Goal: Information Seeking & Learning: Learn about a topic

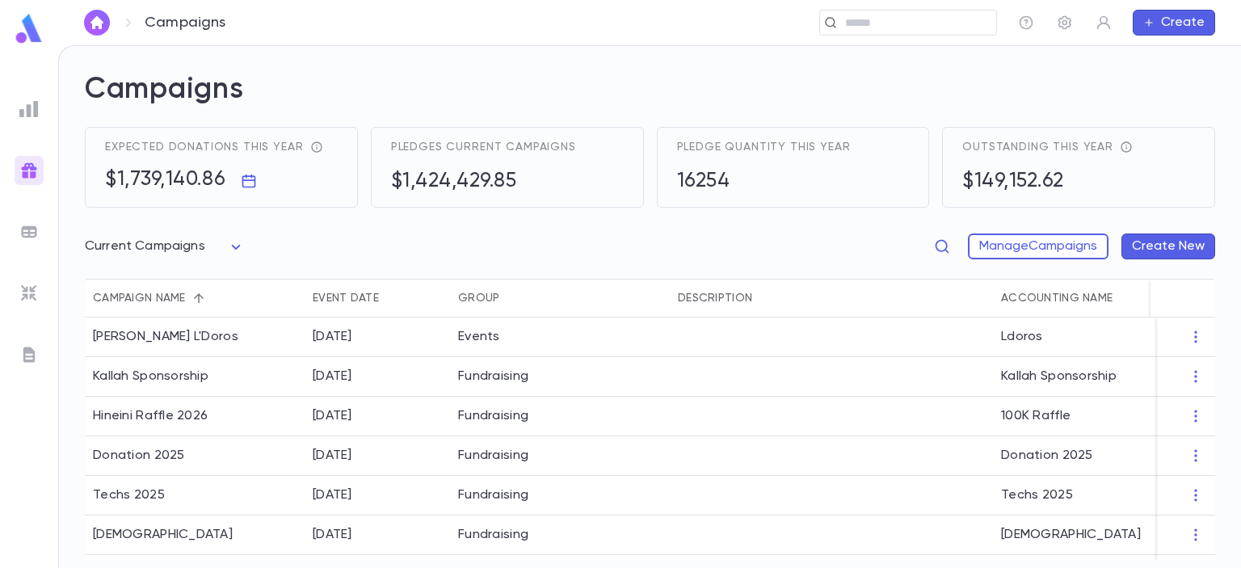
click at [30, 26] on img at bounding box center [29, 29] width 32 height 32
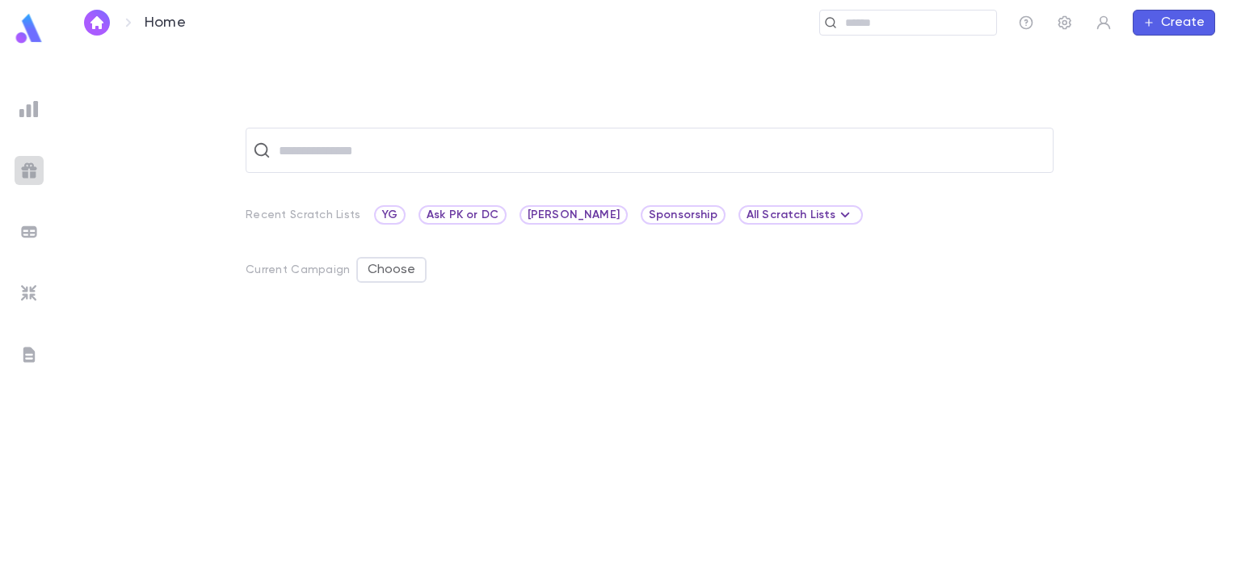
click at [35, 170] on img at bounding box center [28, 170] width 19 height 19
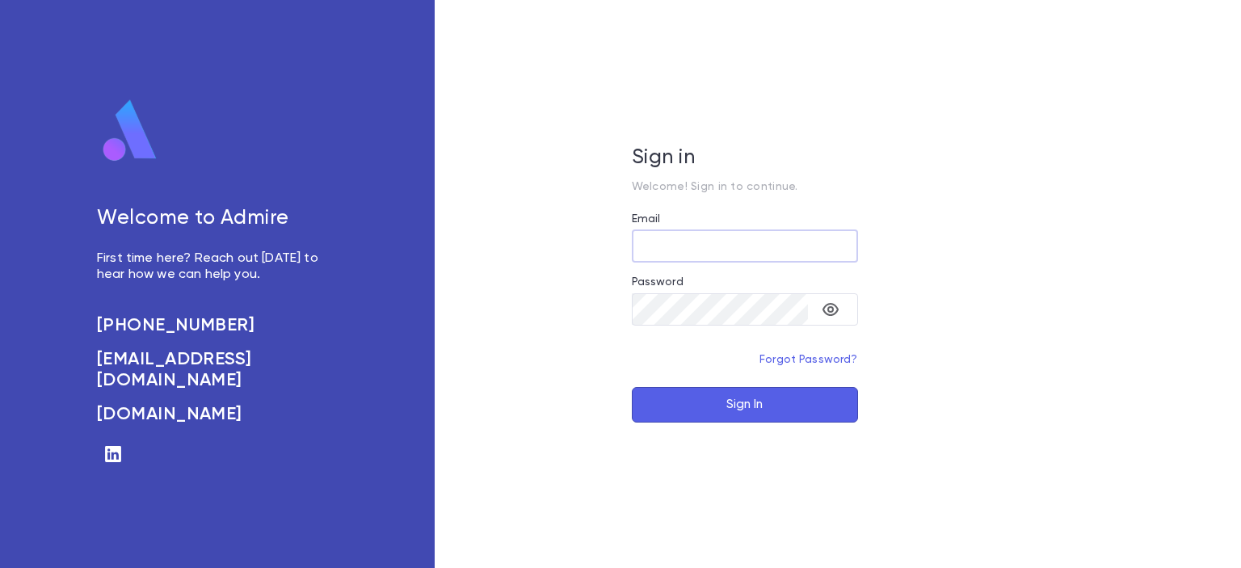
type input "**********"
click at [795, 411] on button "Sign In" at bounding box center [745, 405] width 226 height 36
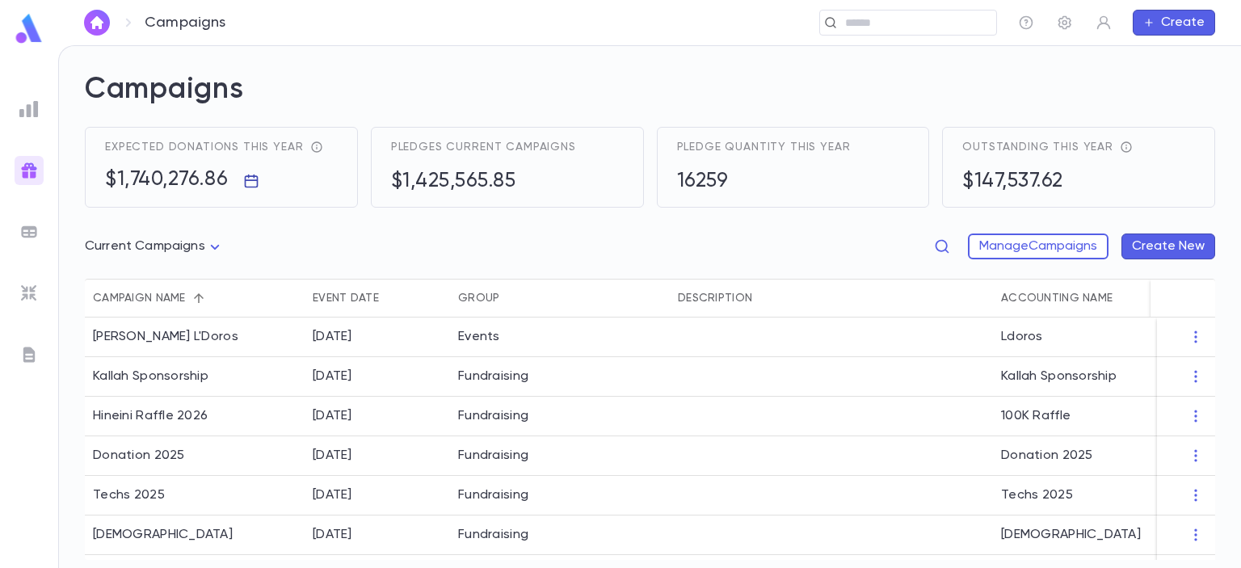
click at [249, 182] on icon "button" at bounding box center [251, 181] width 16 height 16
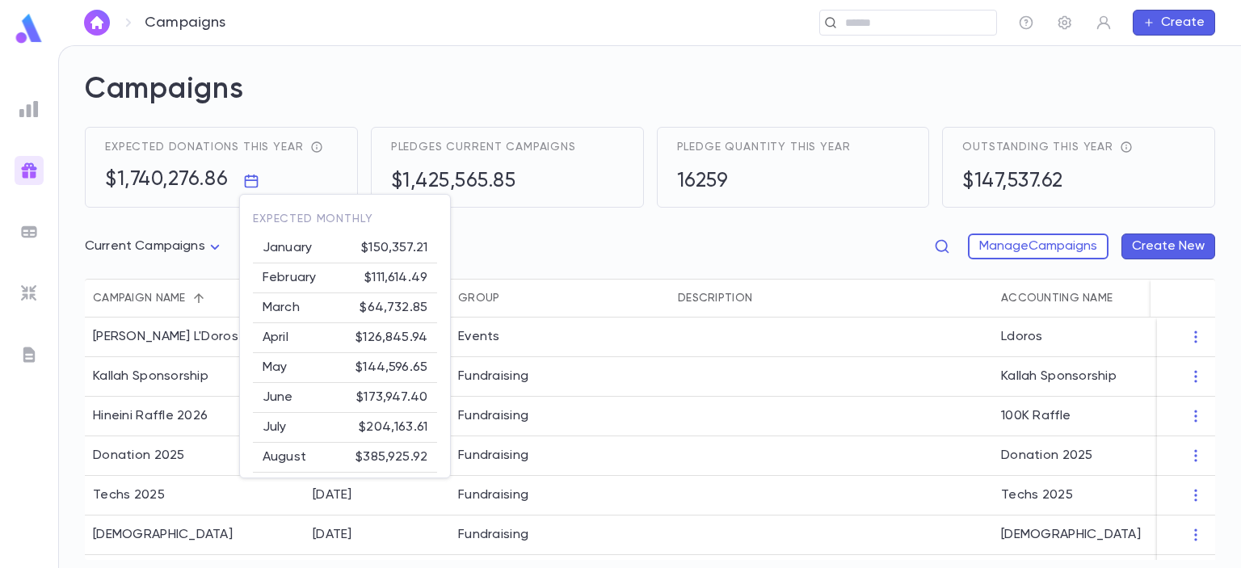
scroll to position [128, 0]
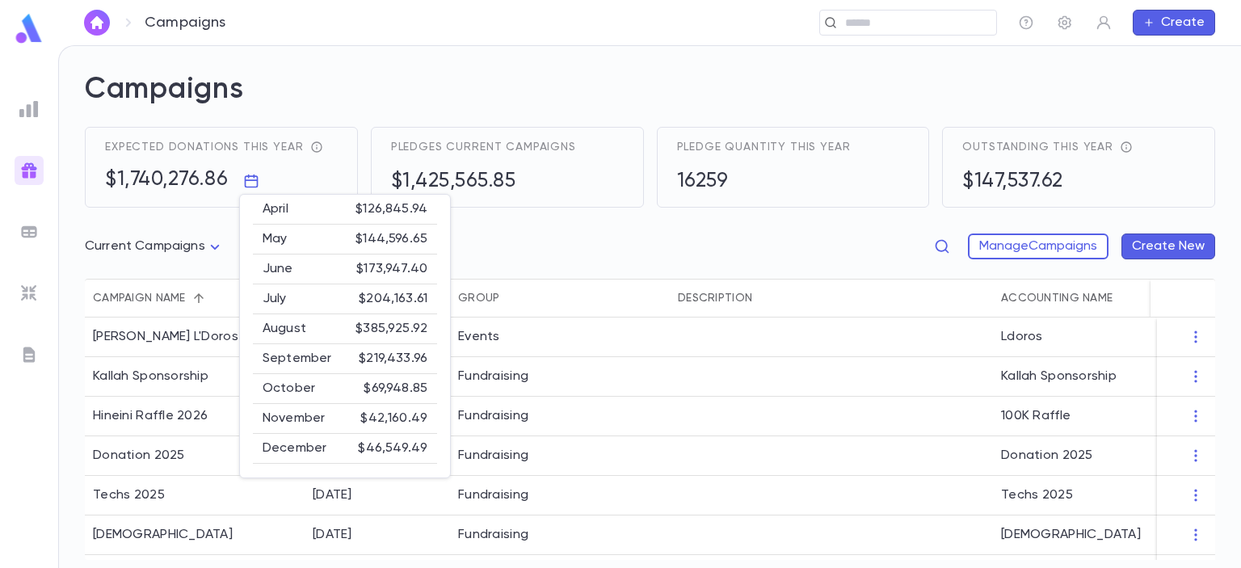
click at [33, 116] on div at bounding box center [620, 284] width 1241 height 568
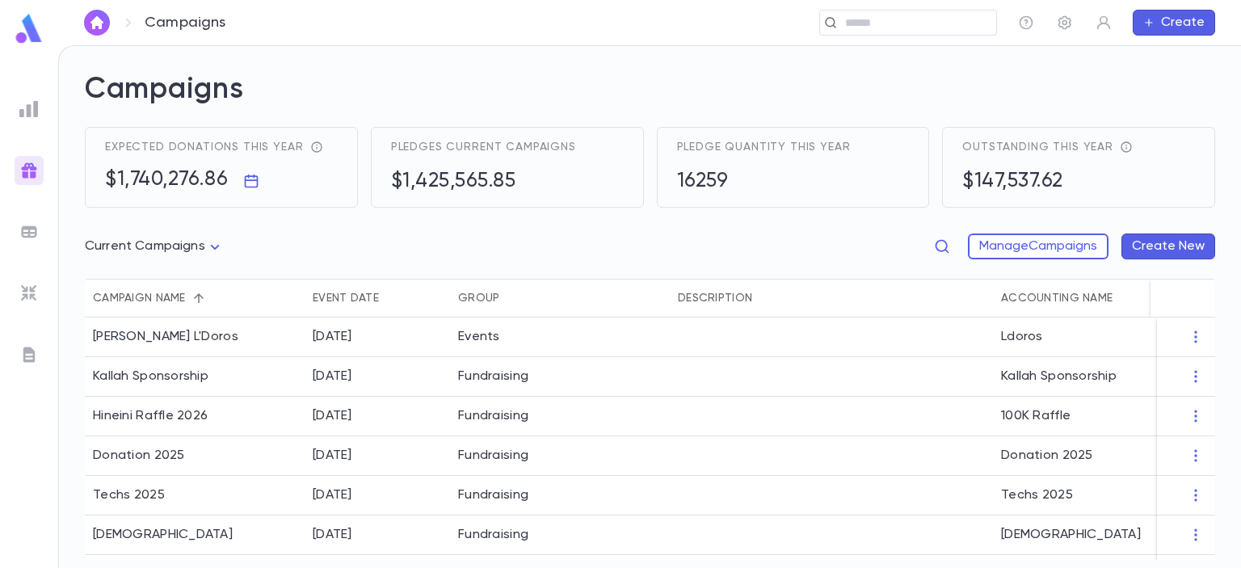
click at [36, 106] on img at bounding box center [28, 108] width 19 height 19
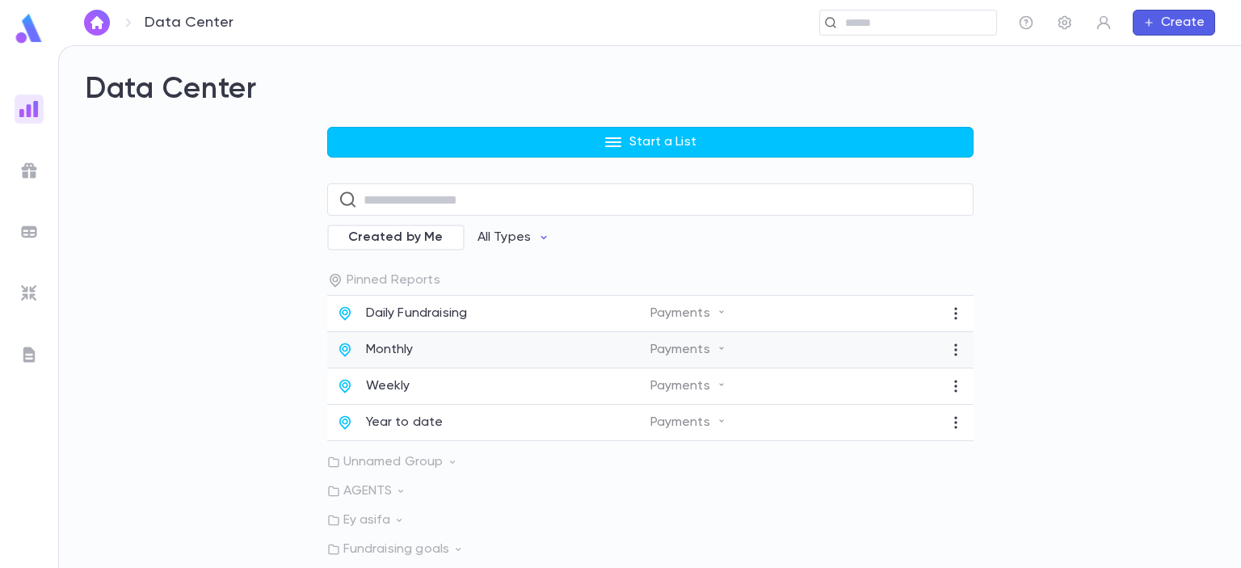
click at [410, 348] on p "Monthly" at bounding box center [390, 350] width 48 height 16
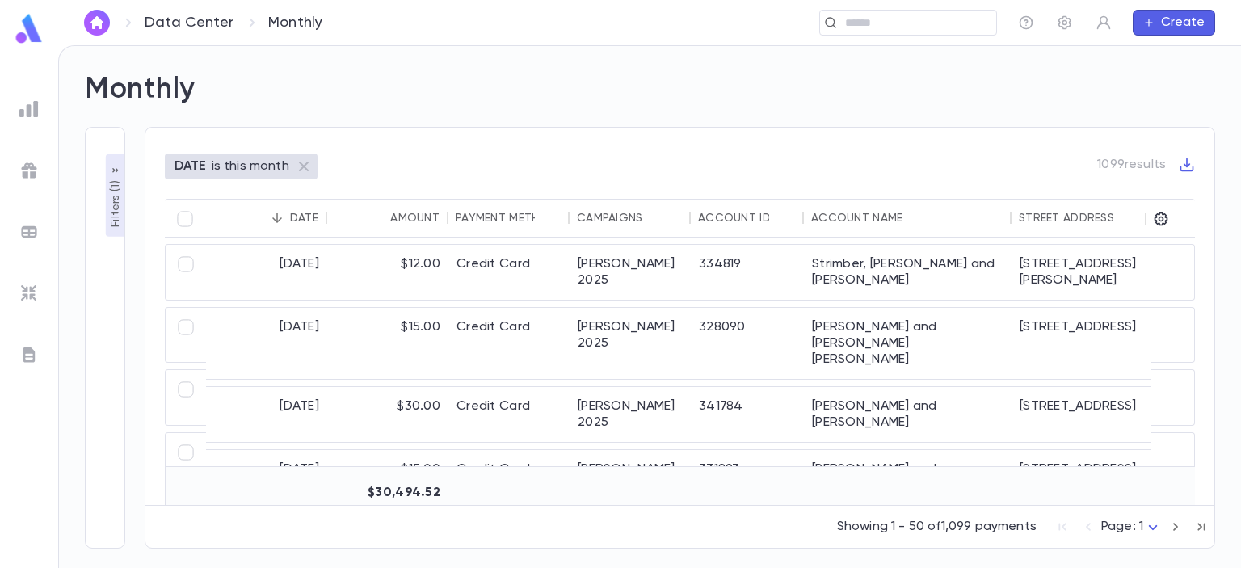
click at [32, 106] on img at bounding box center [28, 108] width 19 height 19
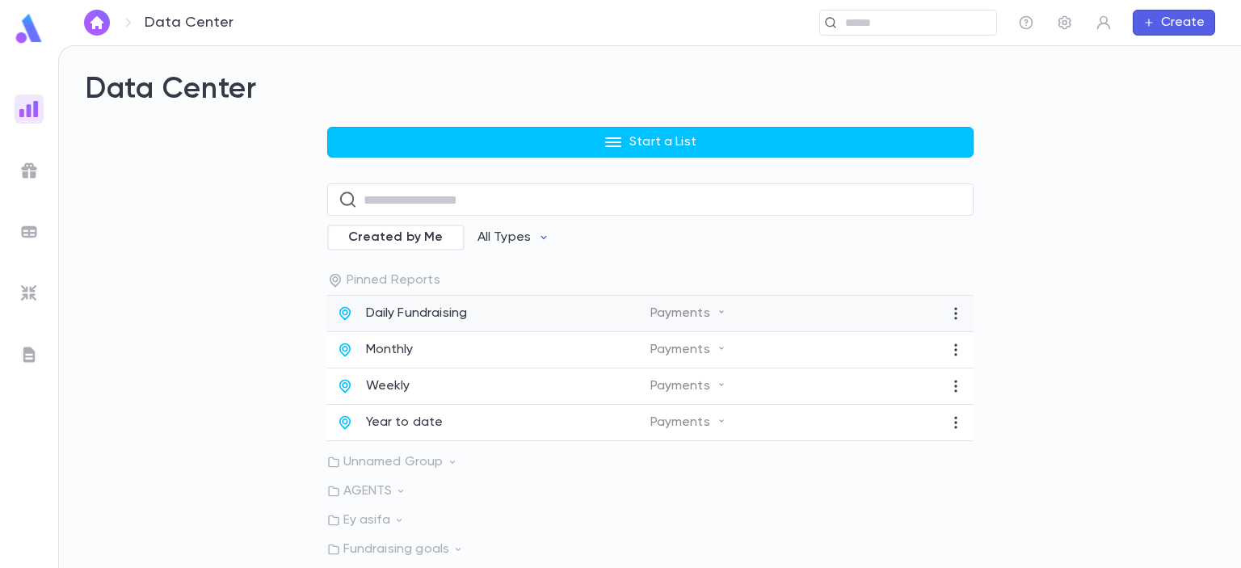
click at [468, 309] on div "Daily Fundraising" at bounding box center [493, 313] width 313 height 16
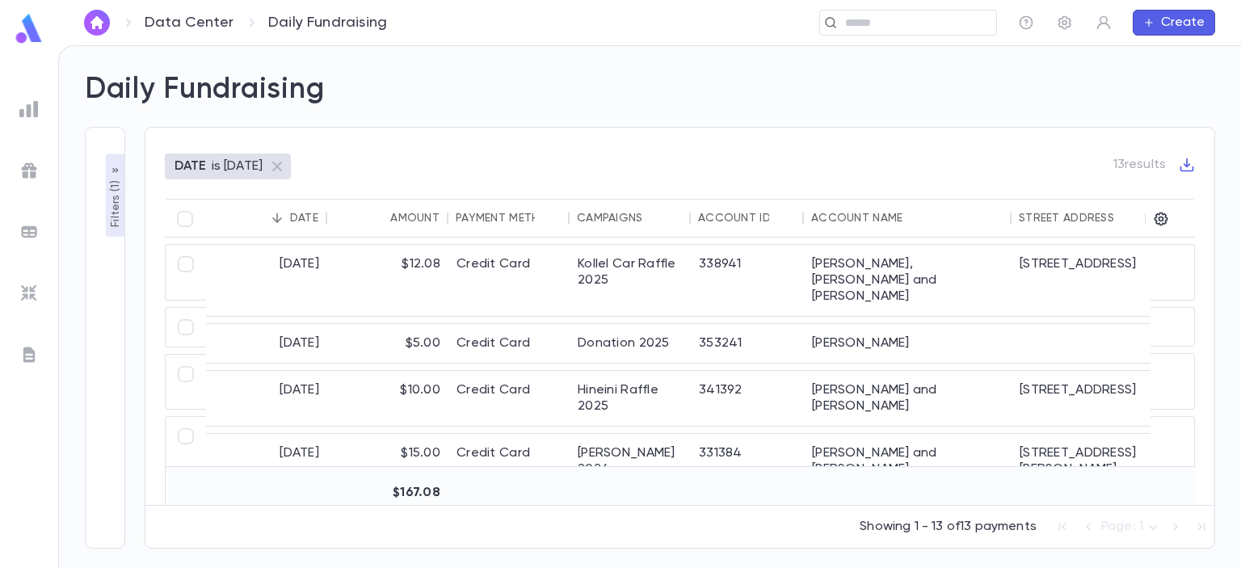
click at [31, 107] on img at bounding box center [28, 108] width 19 height 19
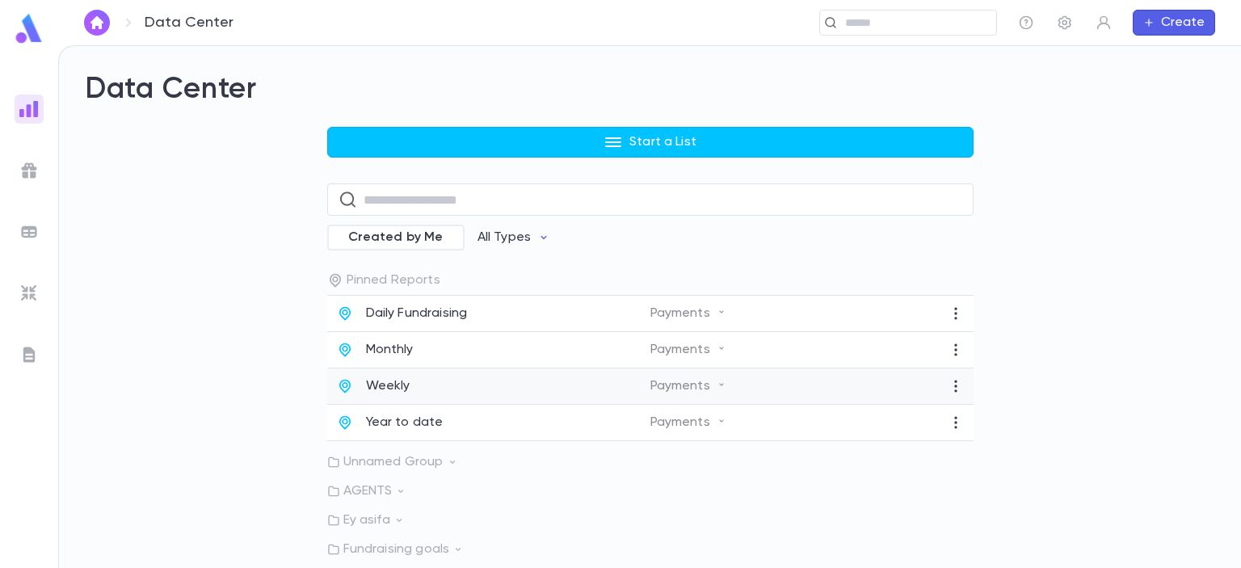
click at [458, 394] on div "Weekly" at bounding box center [493, 386] width 313 height 16
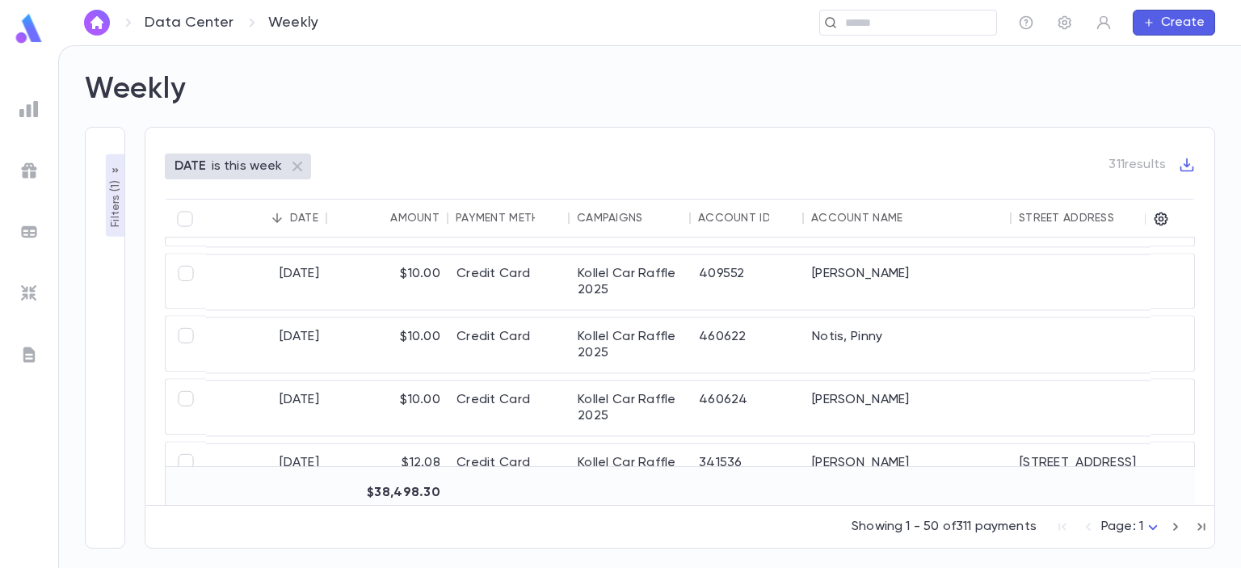
scroll to position [2837, 0]
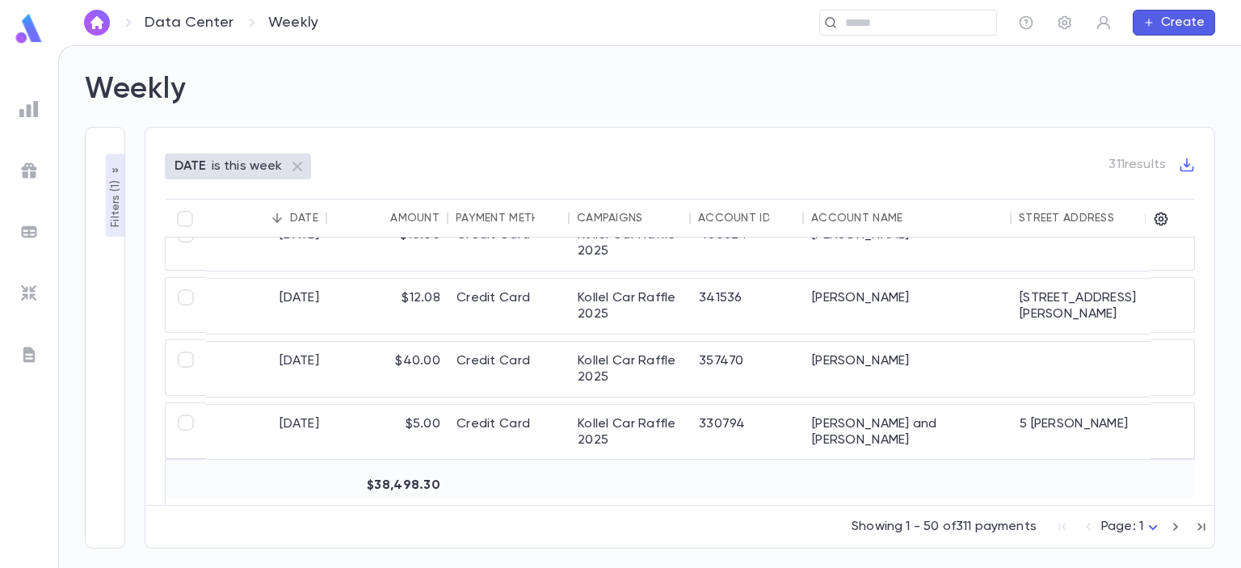
click at [1185, 526] on button "button" at bounding box center [1175, 527] width 26 height 26
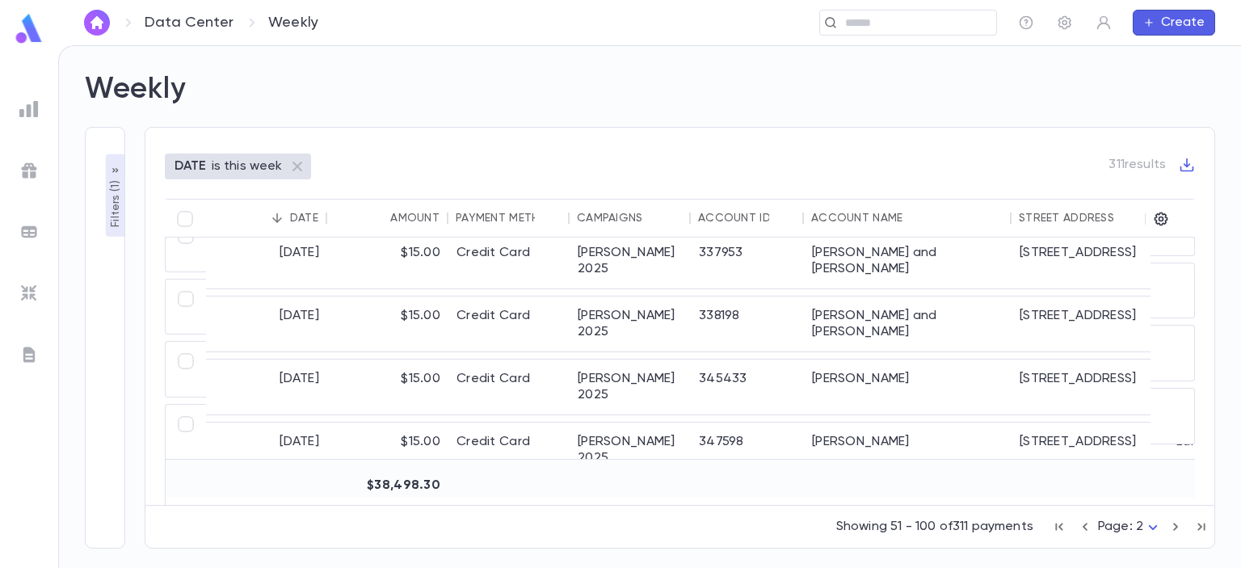
scroll to position [2104, 0]
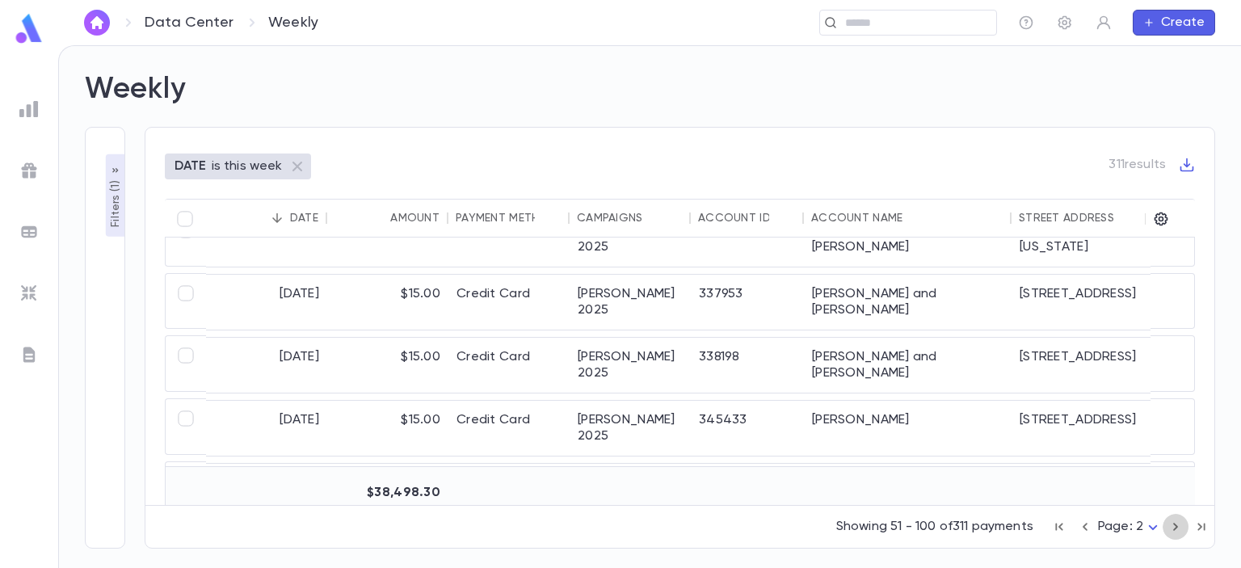
click at [1172, 523] on icon "button" at bounding box center [1175, 526] width 18 height 19
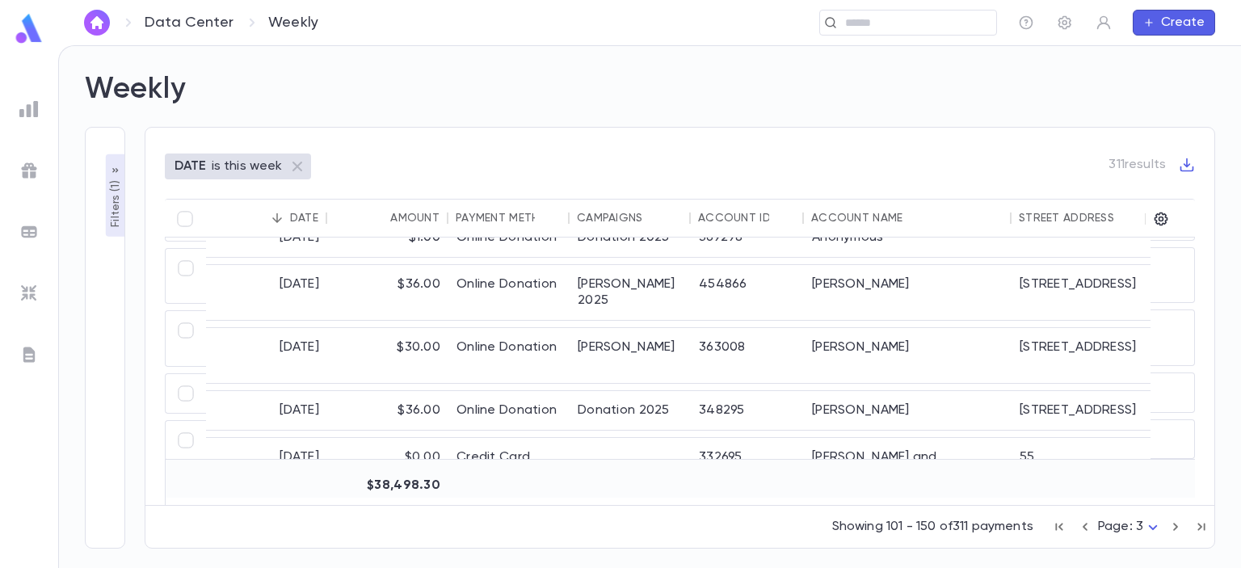
scroll to position [2058, 0]
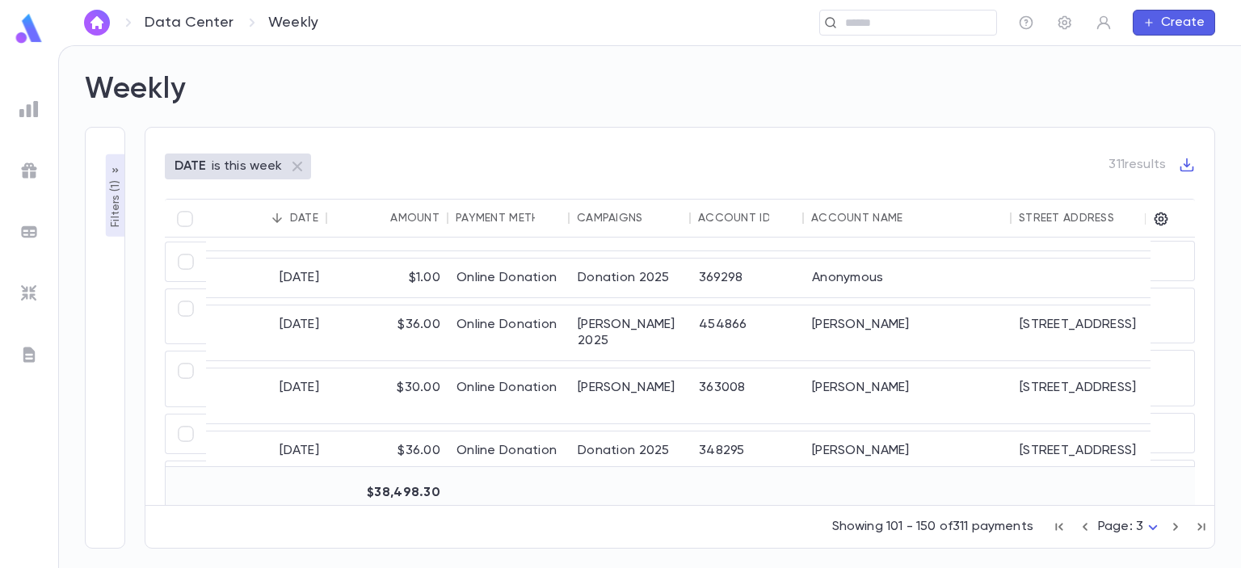
click at [1172, 523] on icon "button" at bounding box center [1175, 526] width 18 height 19
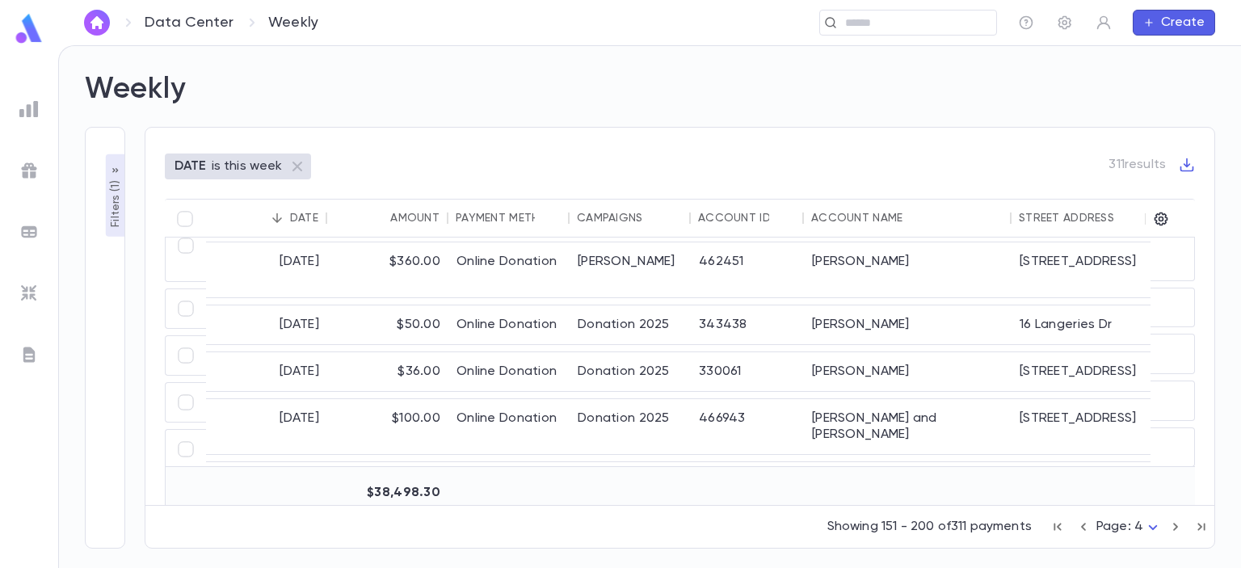
scroll to position [2045, 0]
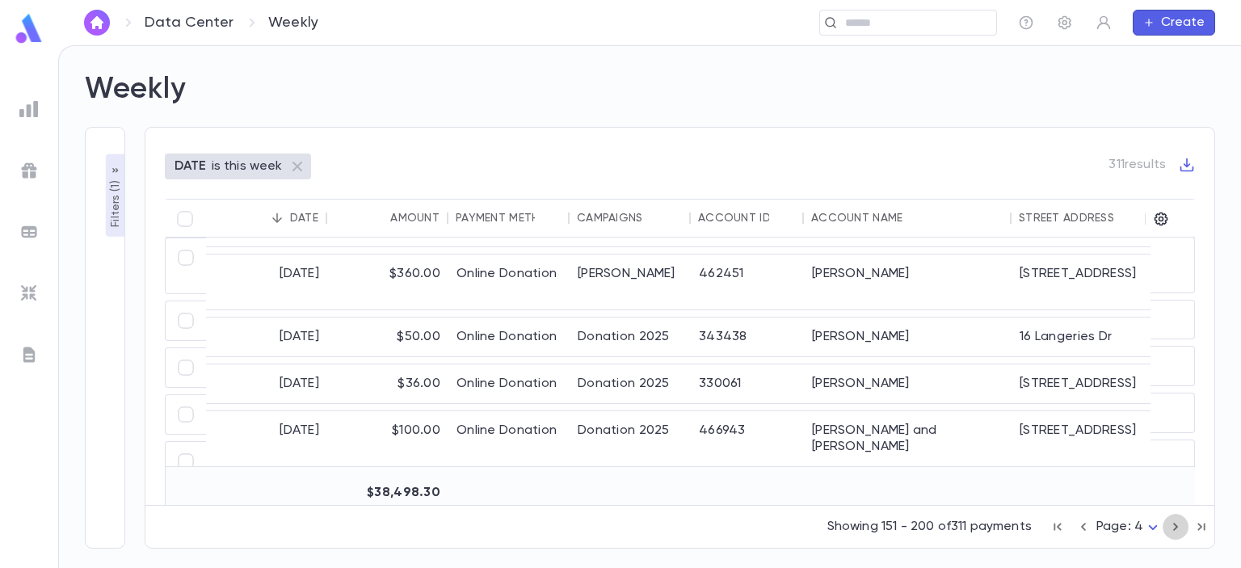
click at [1172, 523] on icon "button" at bounding box center [1175, 526] width 18 height 19
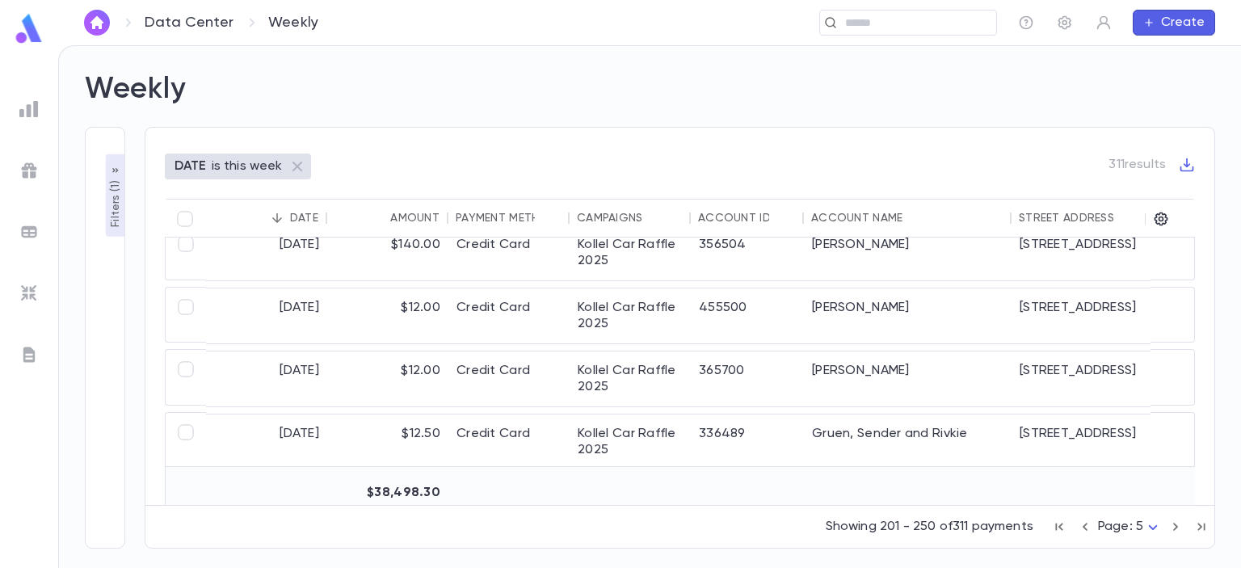
click at [275, 225] on button "Sort" at bounding box center [277, 218] width 26 height 26
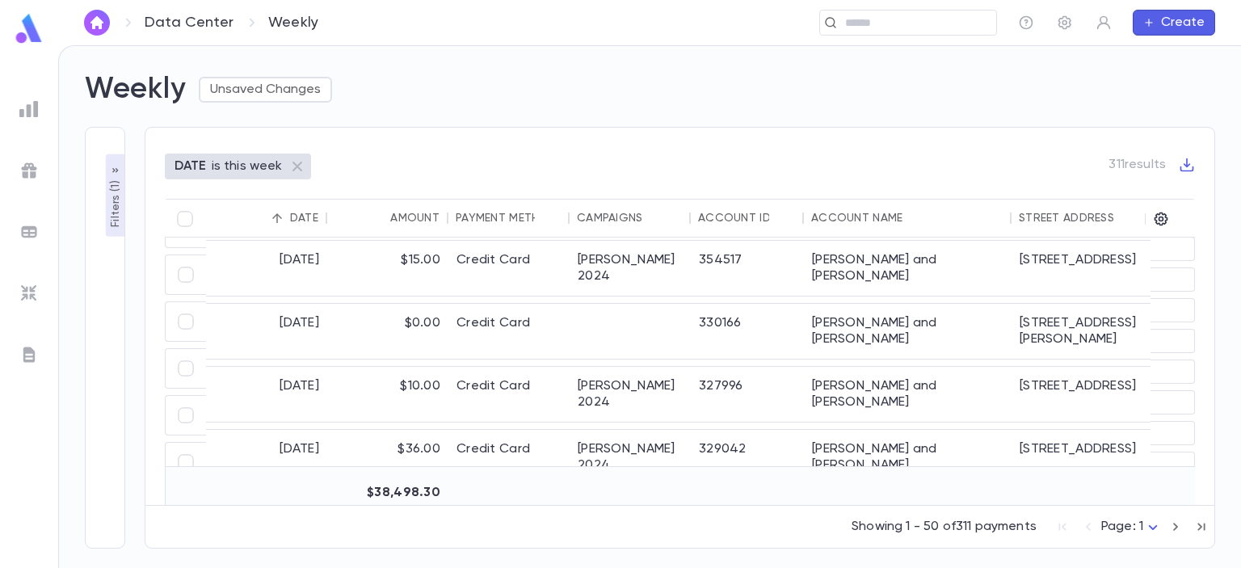
scroll to position [0, 0]
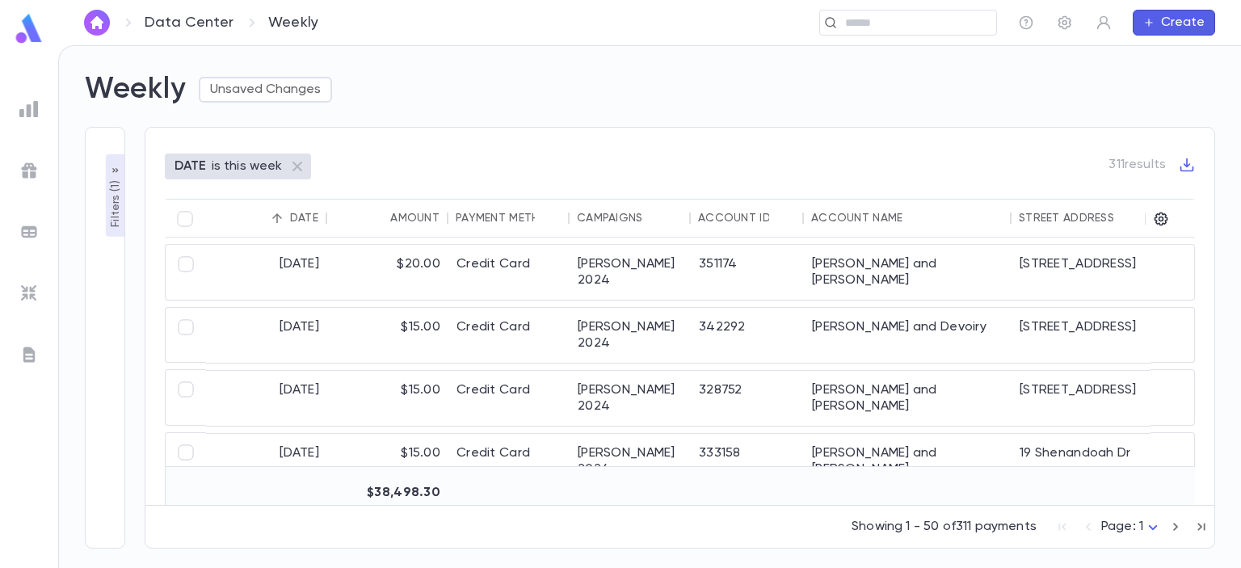
click at [277, 212] on icon "Sort" at bounding box center [277, 218] width 15 height 15
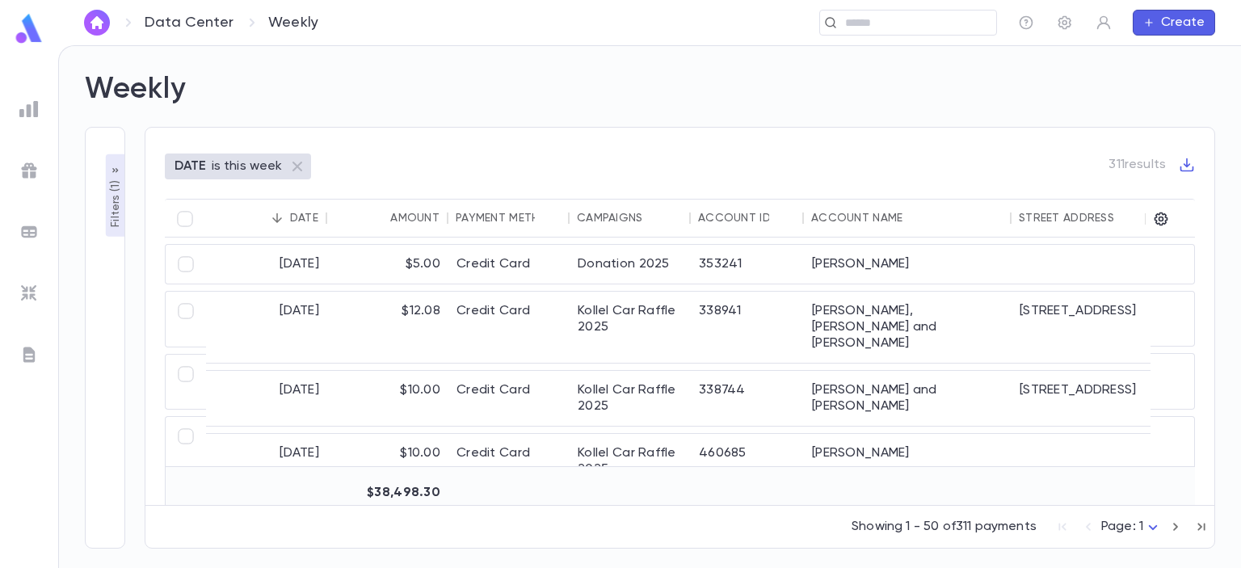
click at [277, 212] on icon "Sort" at bounding box center [277, 218] width 15 height 15
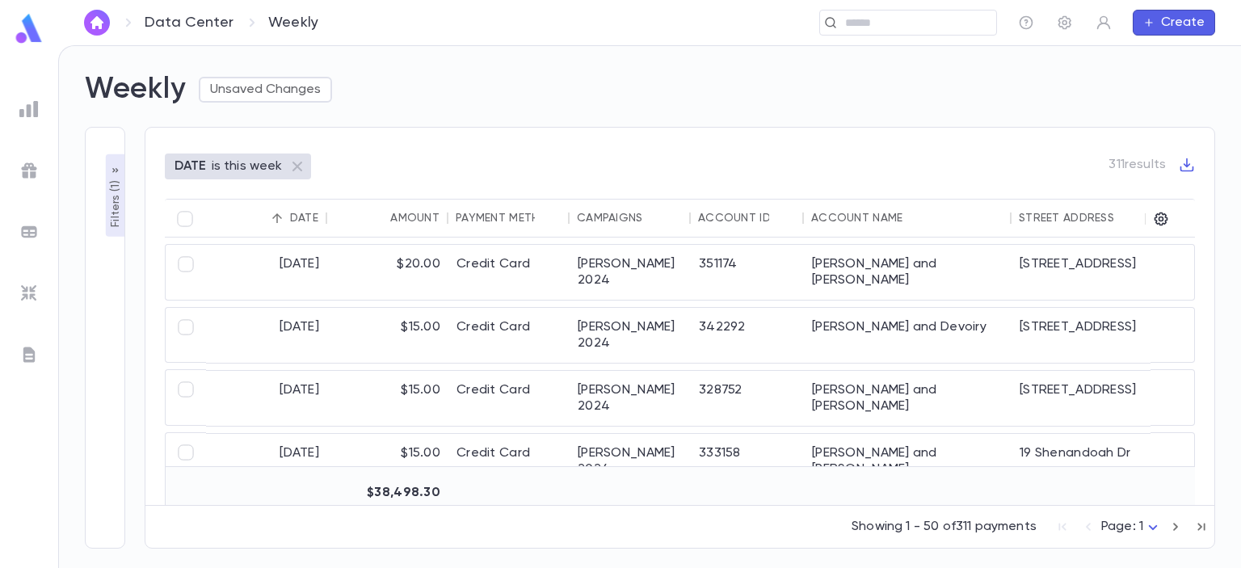
click at [120, 168] on icon "button" at bounding box center [115, 170] width 13 height 13
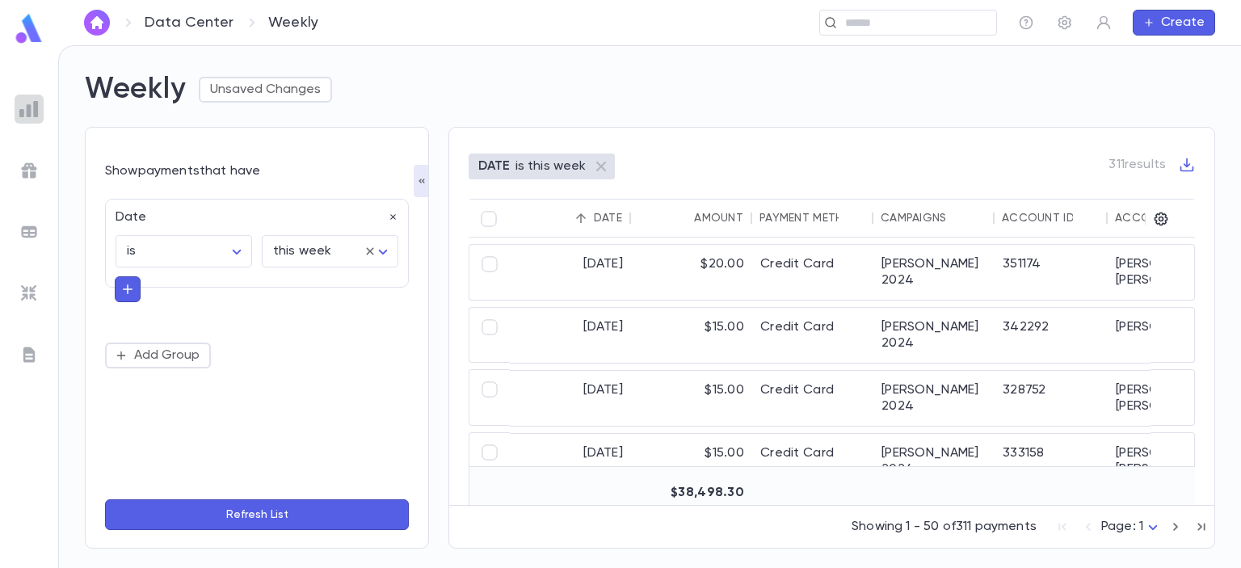
click at [32, 119] on div at bounding box center [29, 109] width 29 height 29
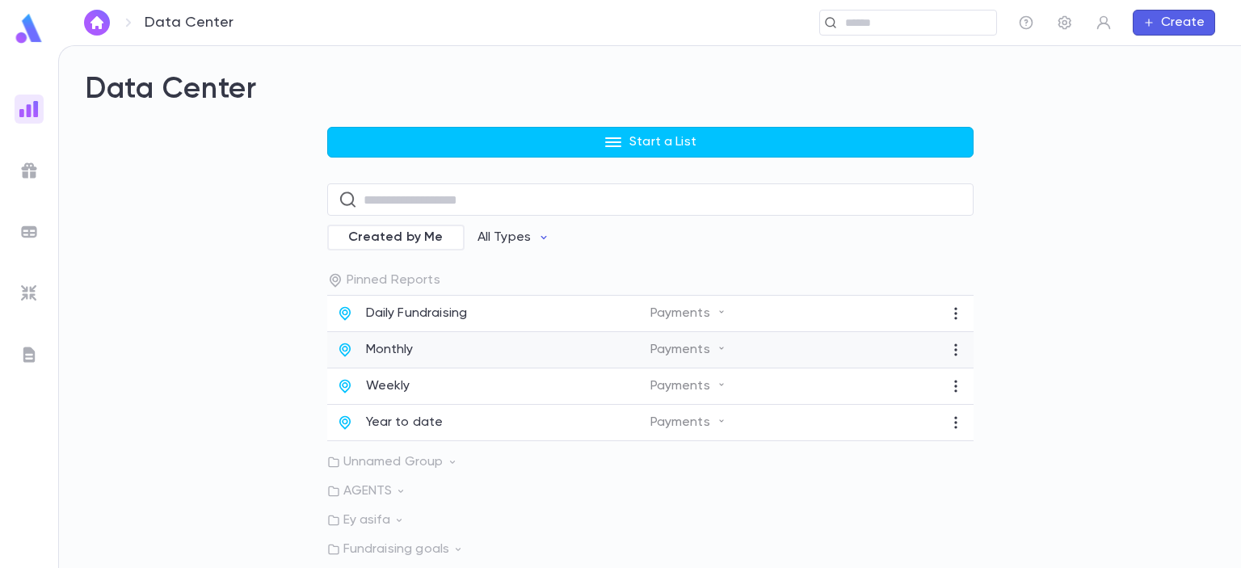
click at [400, 343] on p "Monthly" at bounding box center [390, 350] width 48 height 16
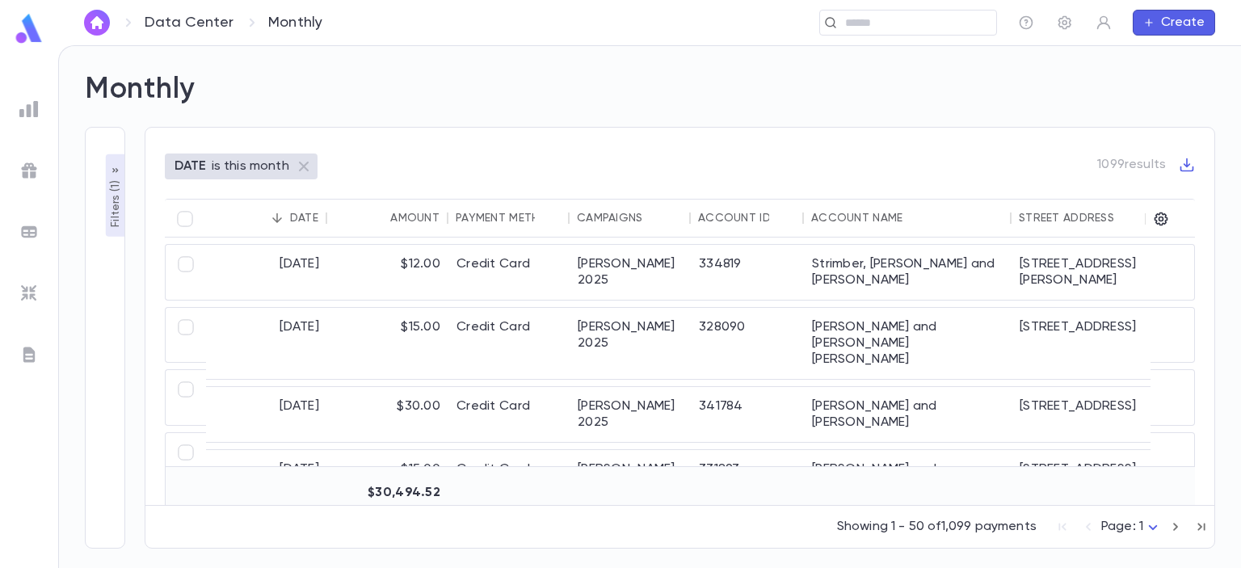
click at [277, 213] on icon "Sort" at bounding box center [277, 218] width 10 height 10
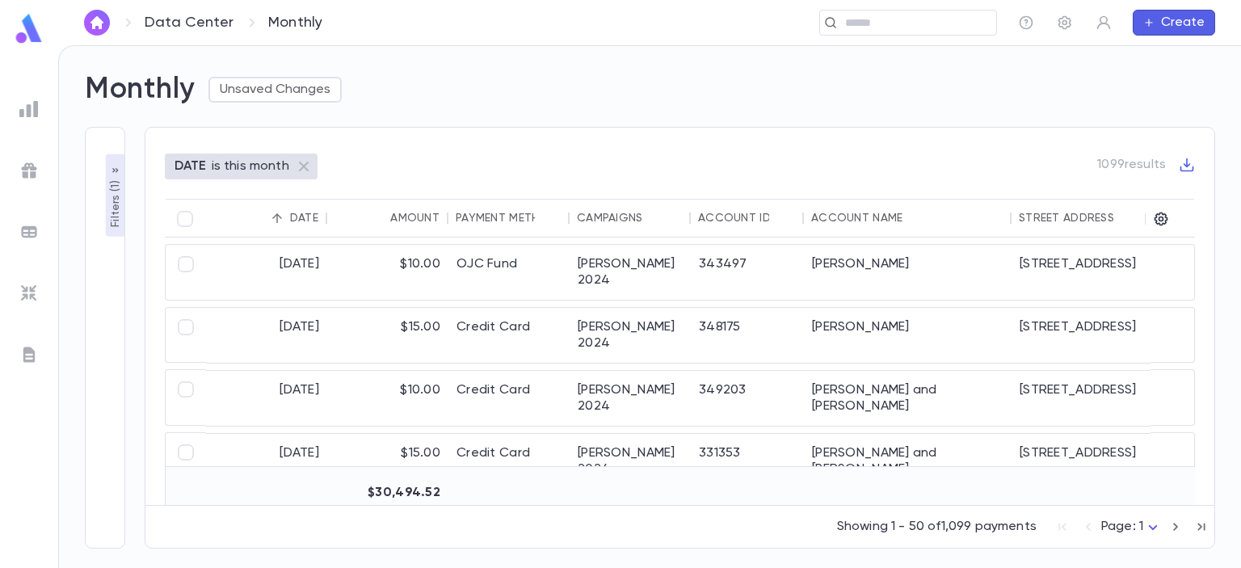
click at [109, 168] on icon "button" at bounding box center [115, 170] width 13 height 13
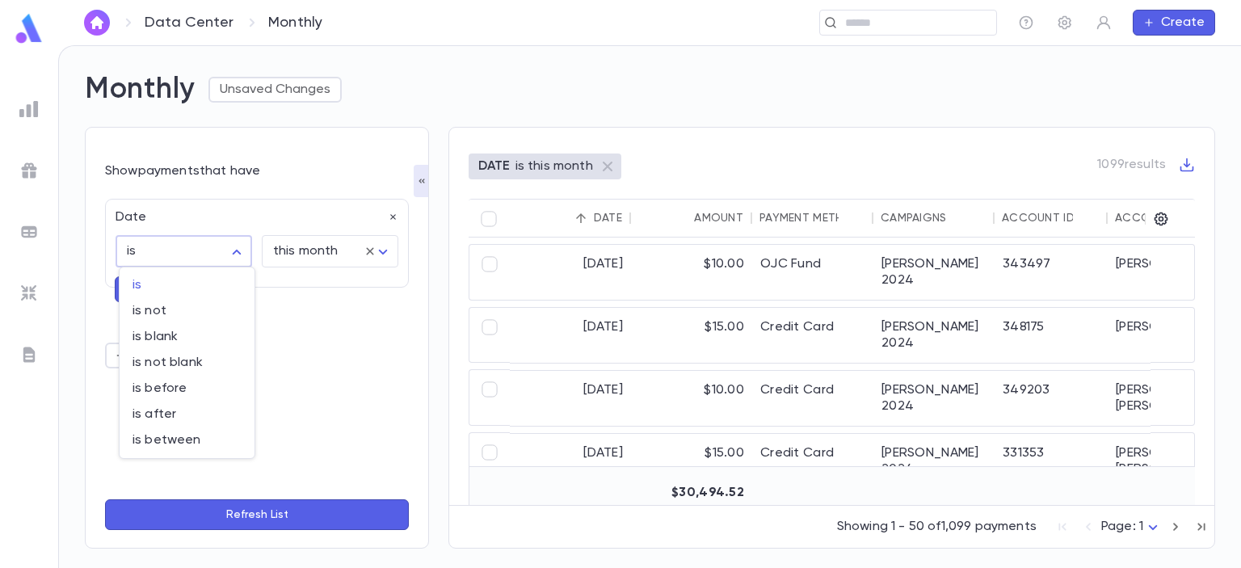
click at [244, 252] on body "Data Center Monthly ​ Create Monthly Unsaved Changes Show payments that have Da…" at bounding box center [620, 306] width 1241 height 523
click at [182, 431] on li "is between" at bounding box center [187, 440] width 135 height 26
type input "*******"
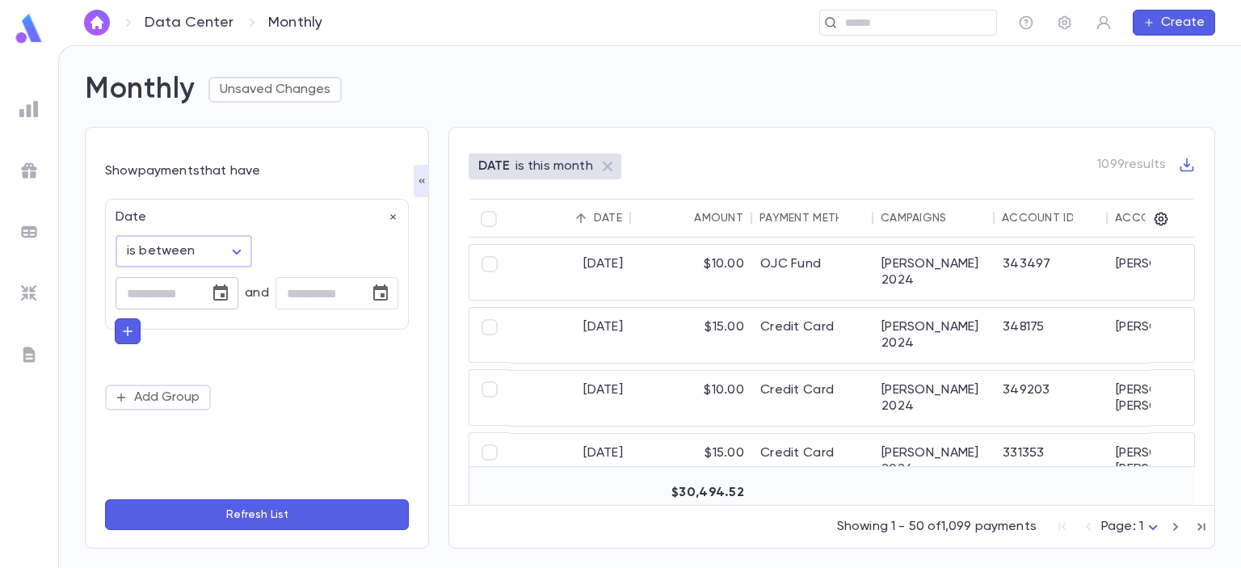
click at [229, 300] on icon "Choose date" at bounding box center [220, 293] width 19 height 19
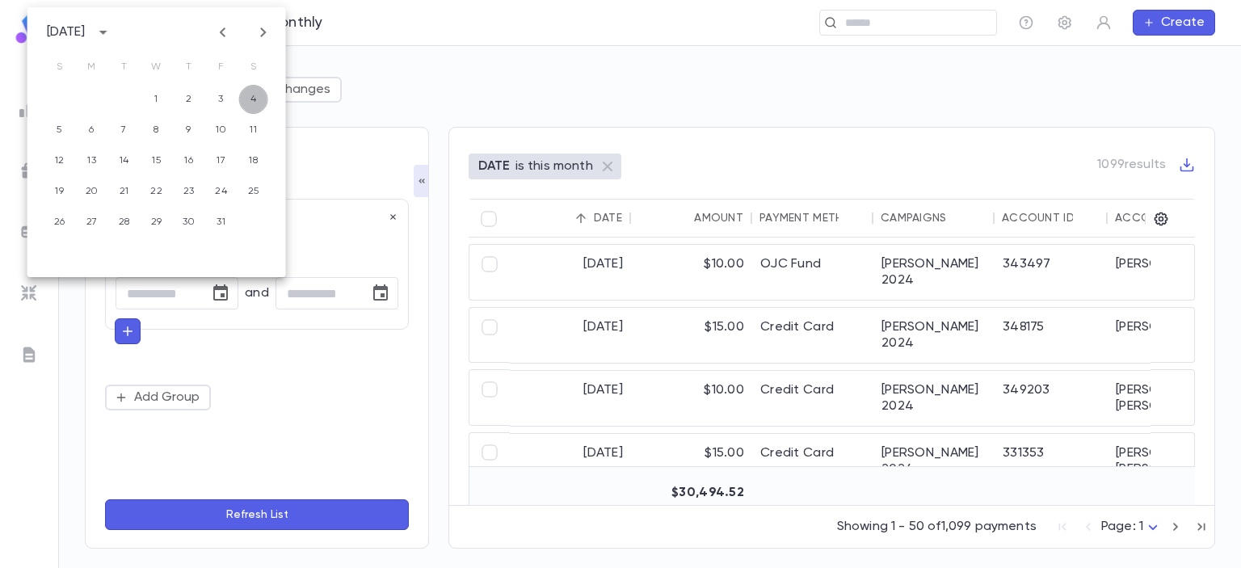
click at [255, 107] on button "4" at bounding box center [253, 99] width 29 height 29
type input "**********"
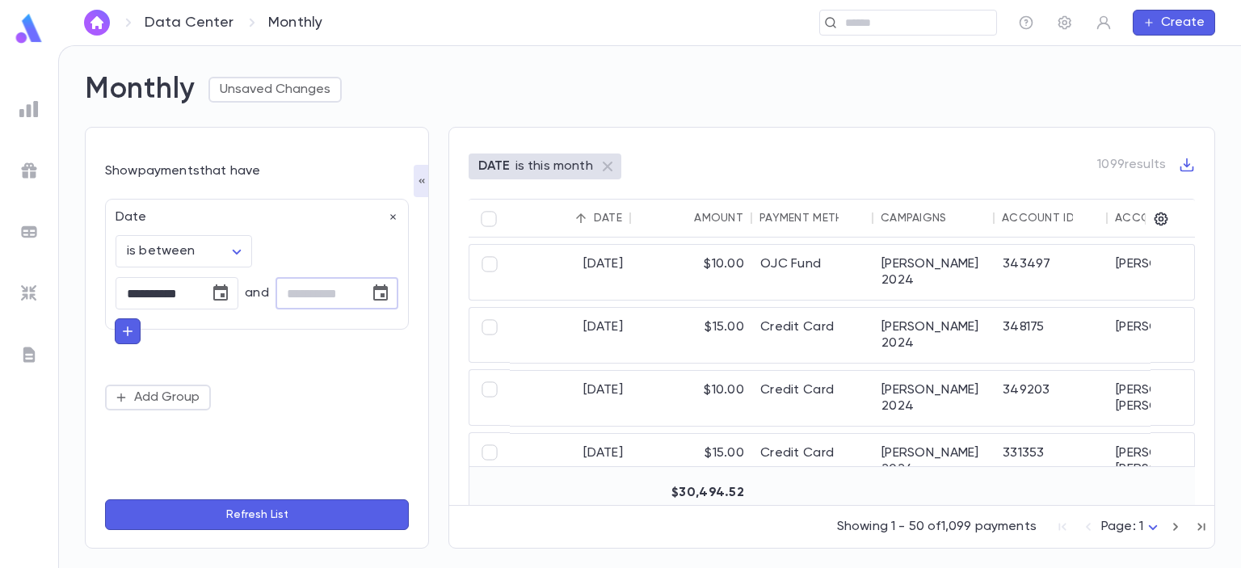
click at [302, 307] on input "tel" at bounding box center [316, 294] width 82 height 32
click at [375, 286] on icon "Choose date" at bounding box center [380, 292] width 15 height 16
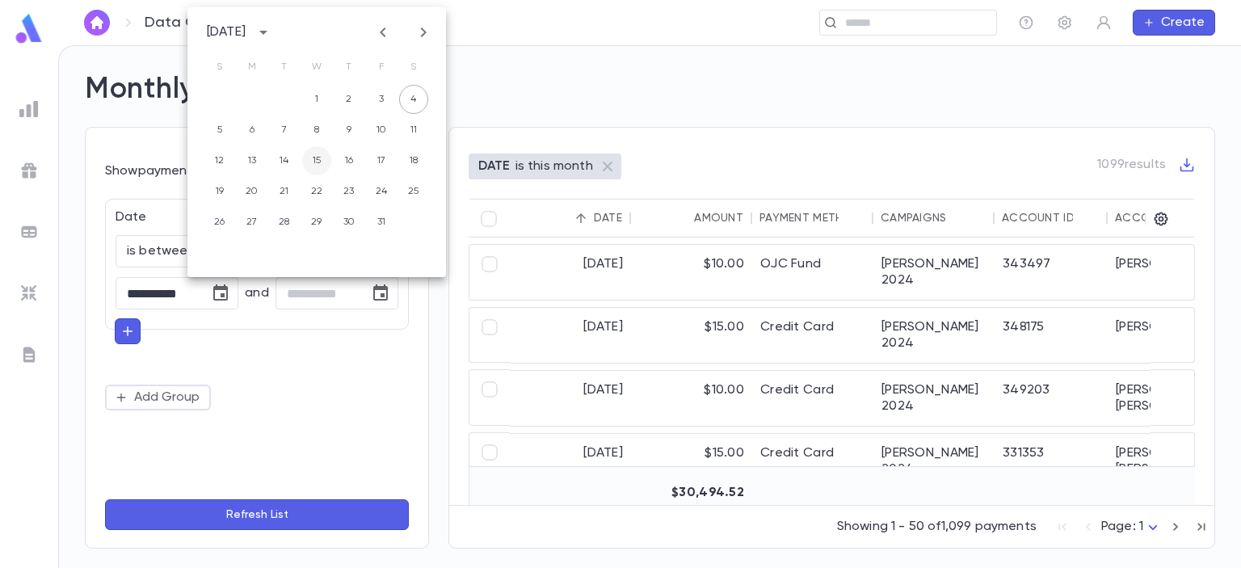
click at [322, 160] on button "15" at bounding box center [316, 160] width 29 height 29
type input "**********"
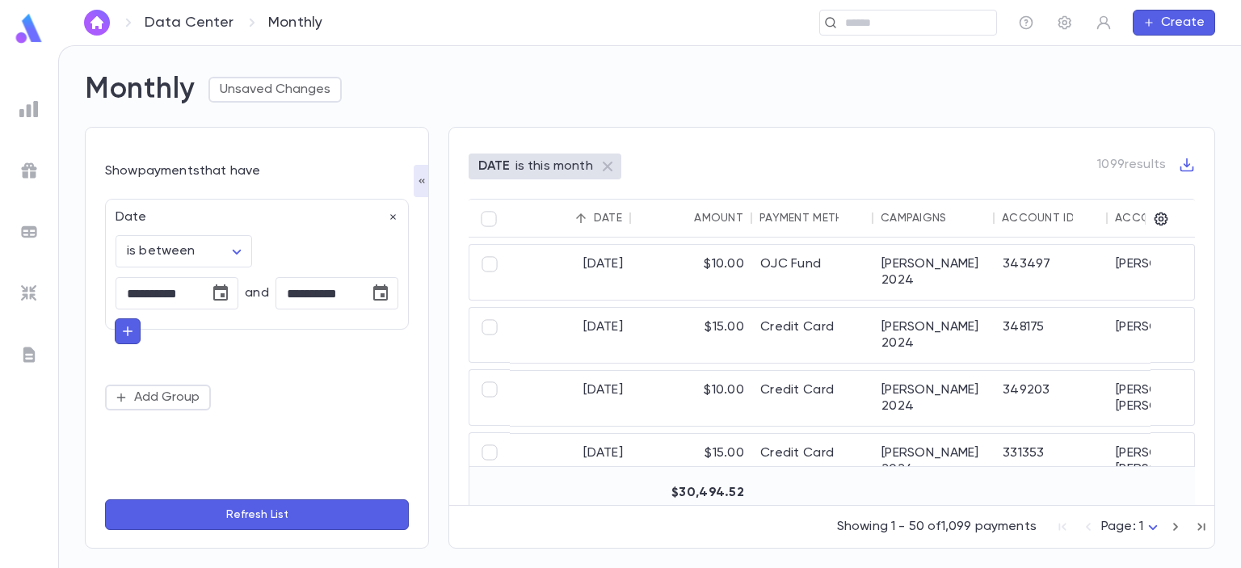
click at [276, 508] on button "Refresh List" at bounding box center [257, 514] width 304 height 31
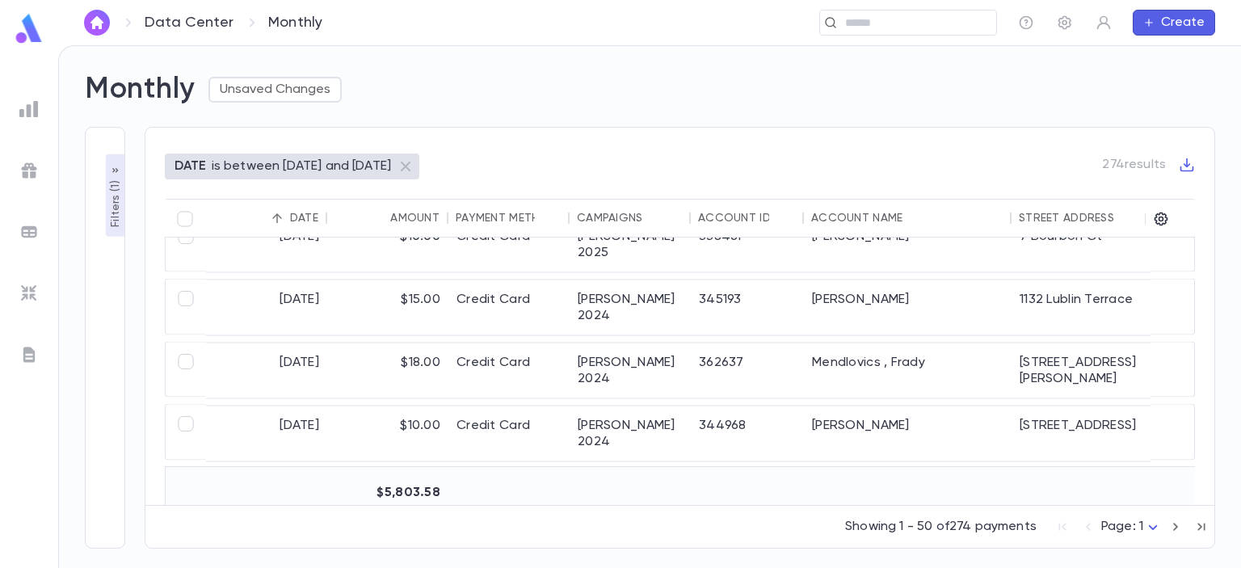
scroll to position [2840, 0]
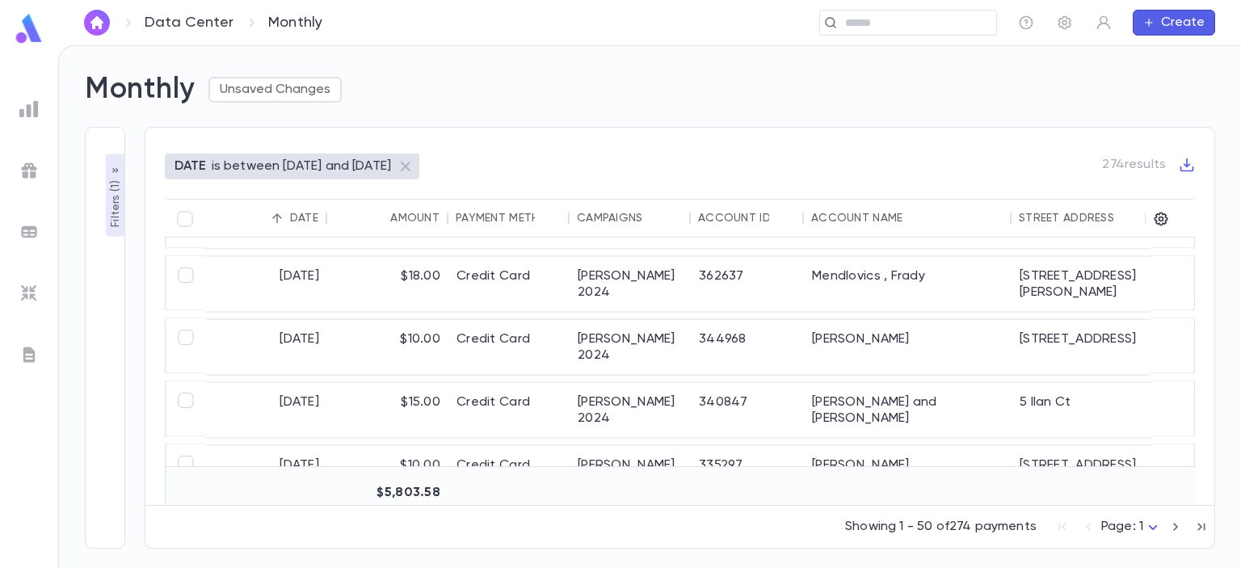
click at [114, 168] on icon "button" at bounding box center [115, 170] width 13 height 13
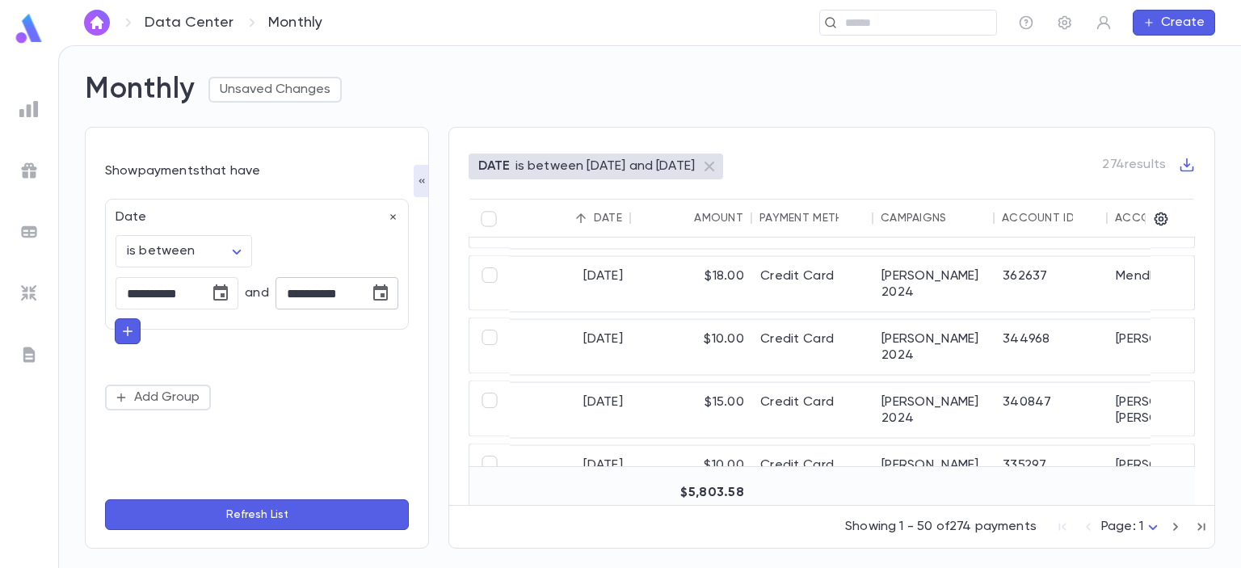
click at [381, 289] on icon "Choose date, selected date is Oct 15, 2025" at bounding box center [380, 292] width 15 height 16
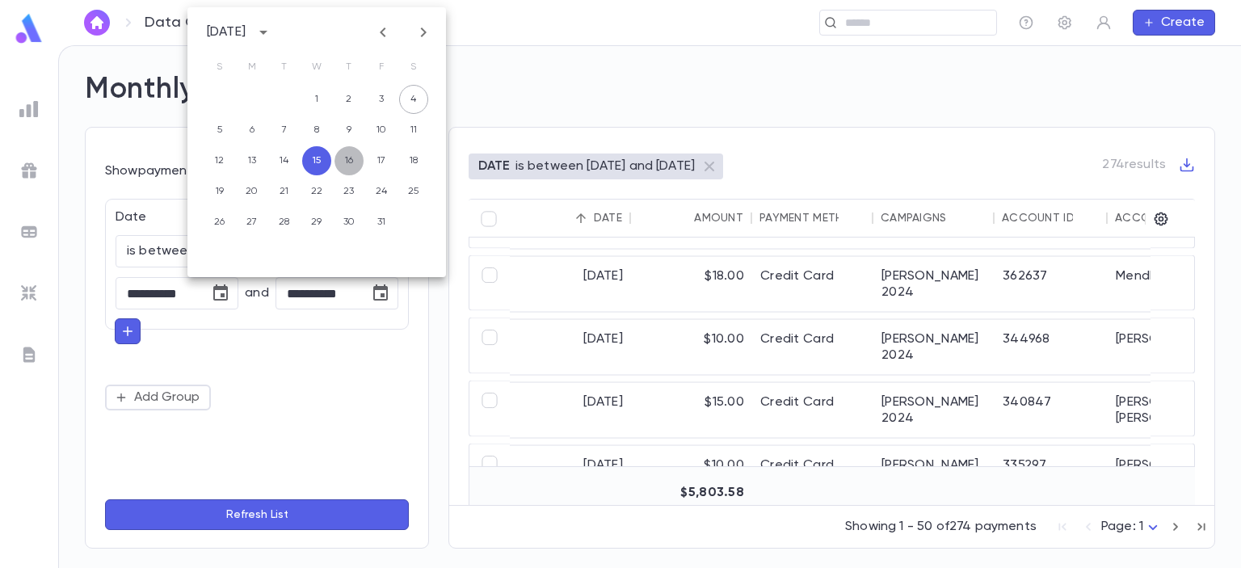
click at [352, 169] on button "16" at bounding box center [348, 160] width 29 height 29
type input "**********"
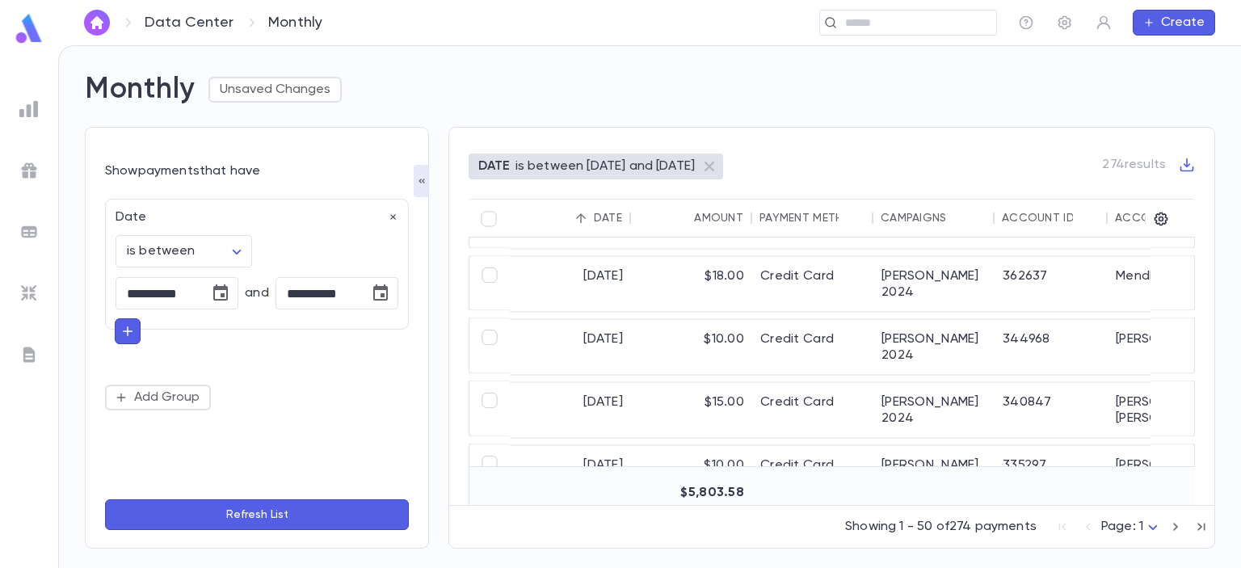
click at [305, 513] on button "Refresh List" at bounding box center [257, 514] width 304 height 31
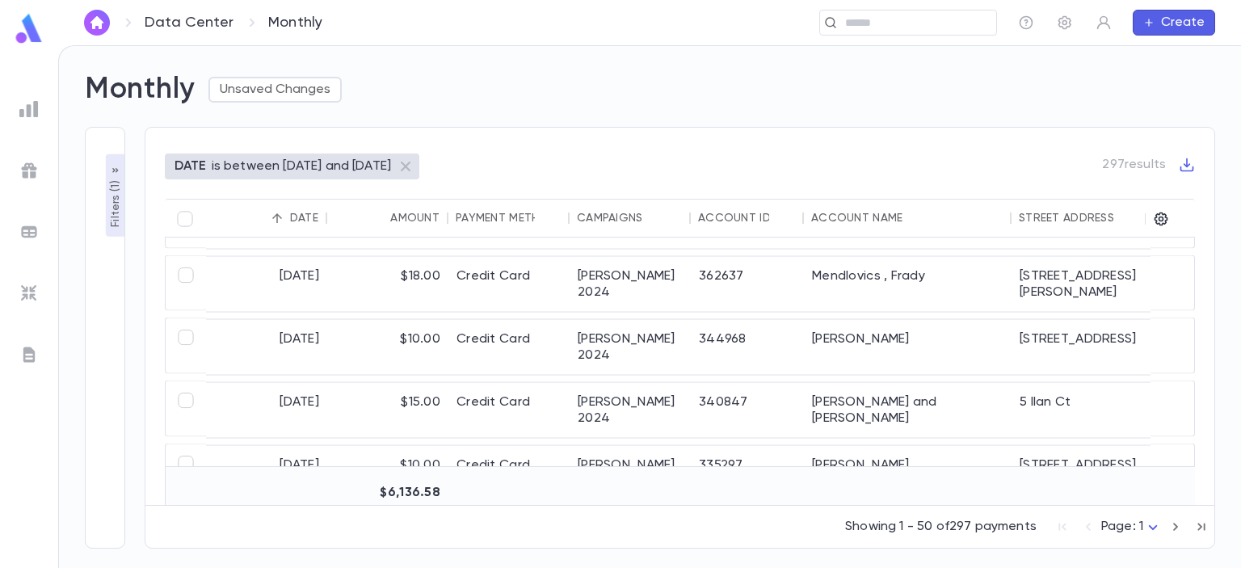
click at [121, 174] on button "Filters ( 1 )" at bounding box center [115, 195] width 19 height 82
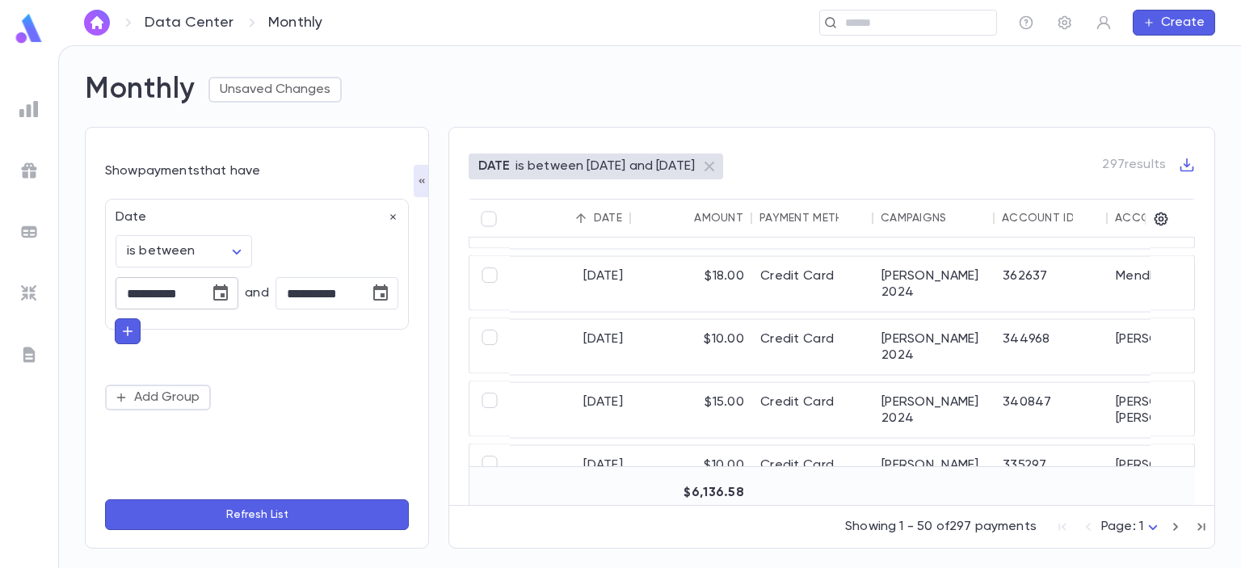
click at [188, 280] on input "**********" at bounding box center [157, 294] width 82 height 32
click at [213, 291] on icon "Choose date, selected date is Oct 4, 2025" at bounding box center [220, 292] width 15 height 16
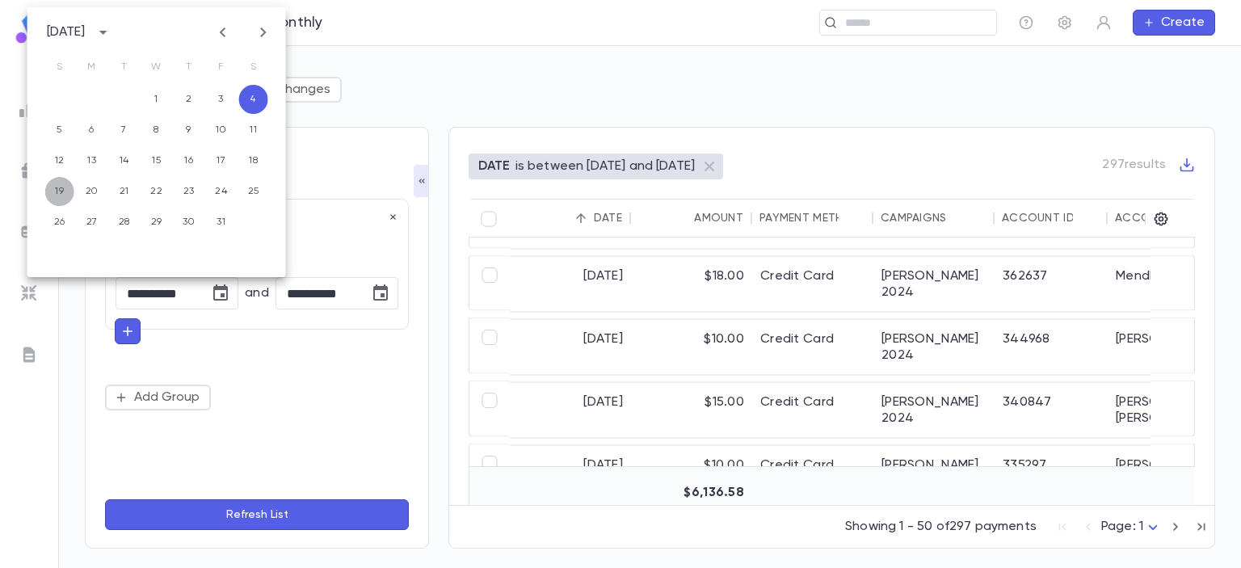
click at [54, 195] on button "19" at bounding box center [59, 191] width 29 height 29
type input "**********"
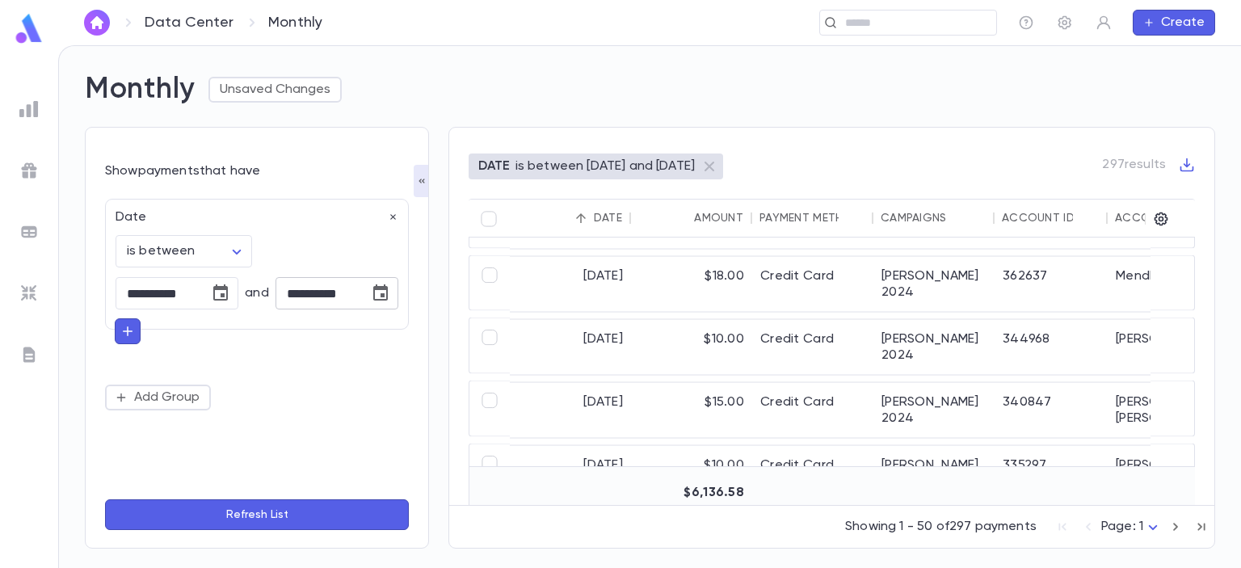
click at [330, 284] on input "**********" at bounding box center [316, 294] width 82 height 32
click at [381, 296] on icon "Choose date, selected date is Oct 16, 2025" at bounding box center [380, 292] width 15 height 16
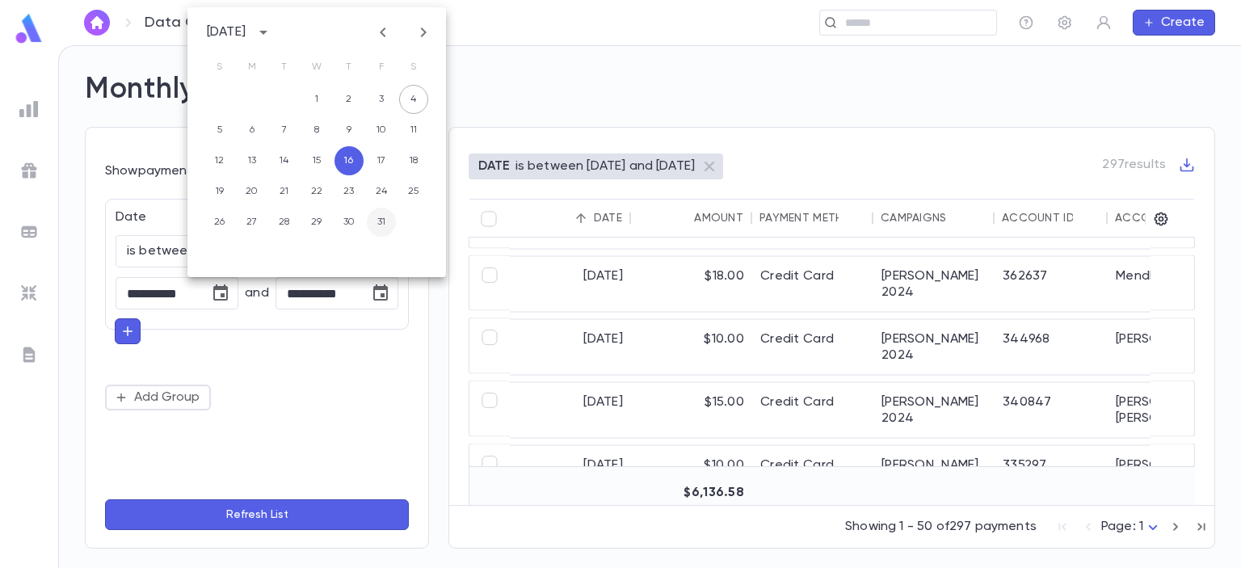
click at [370, 224] on button "31" at bounding box center [381, 222] width 29 height 29
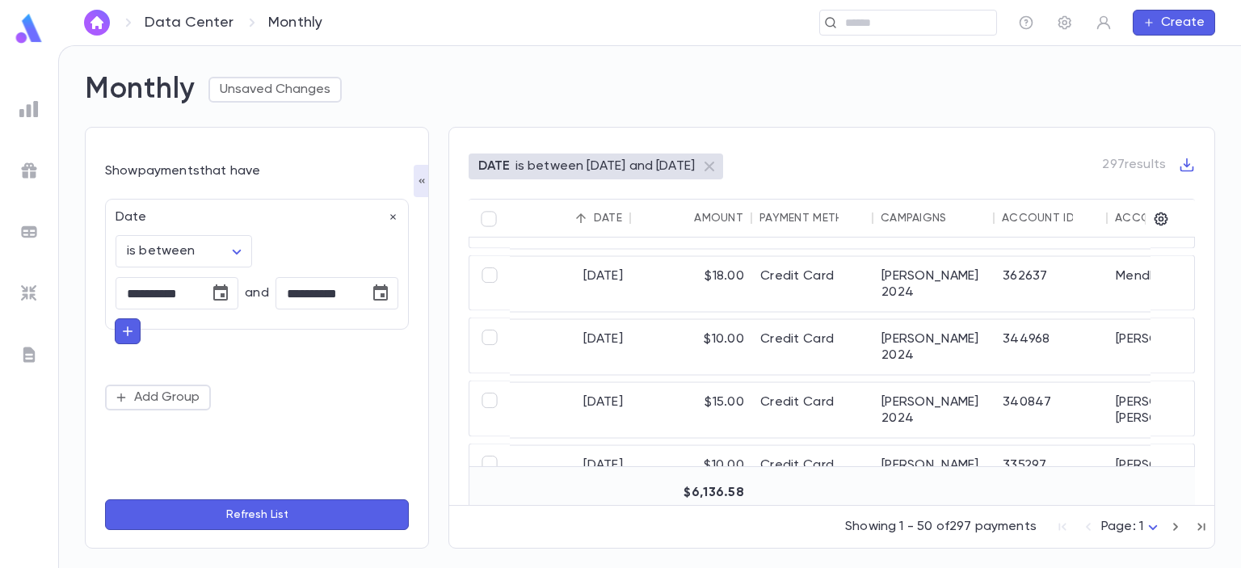
type input "**********"
click at [315, 513] on button "Refresh List" at bounding box center [257, 514] width 304 height 31
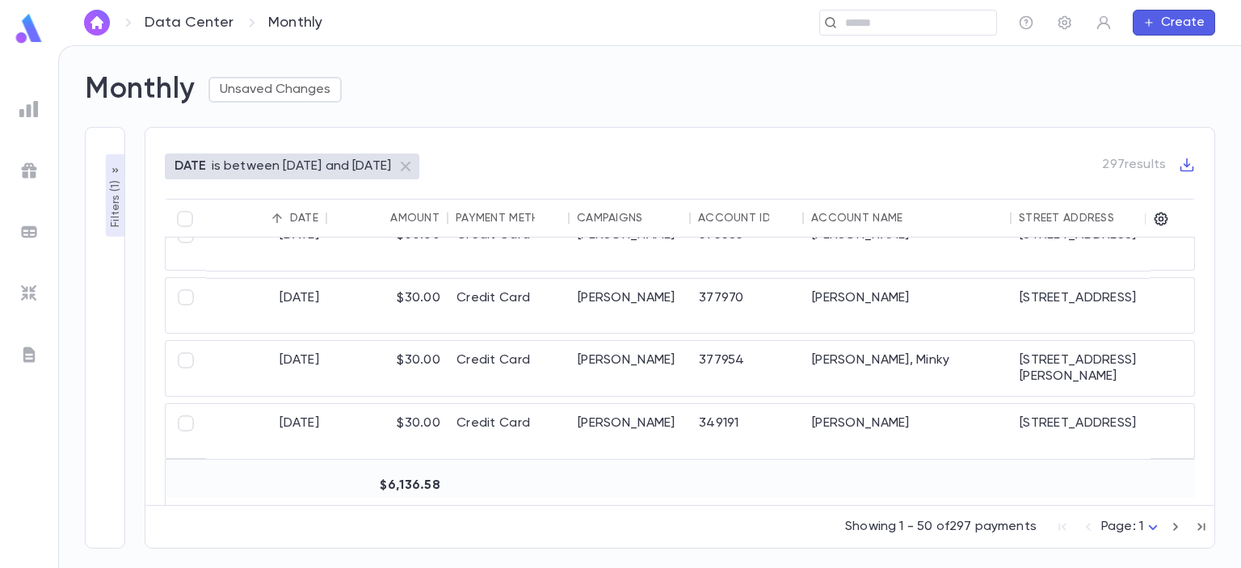
scroll to position [2122, 0]
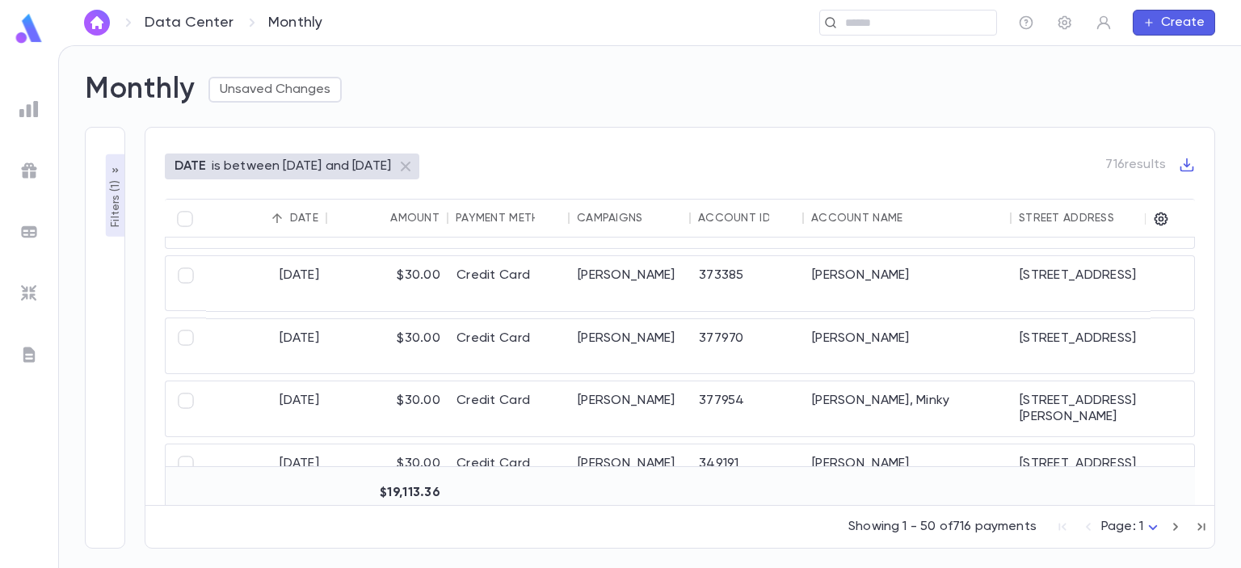
click at [123, 164] on button "Filters ( 1 )" at bounding box center [115, 195] width 19 height 82
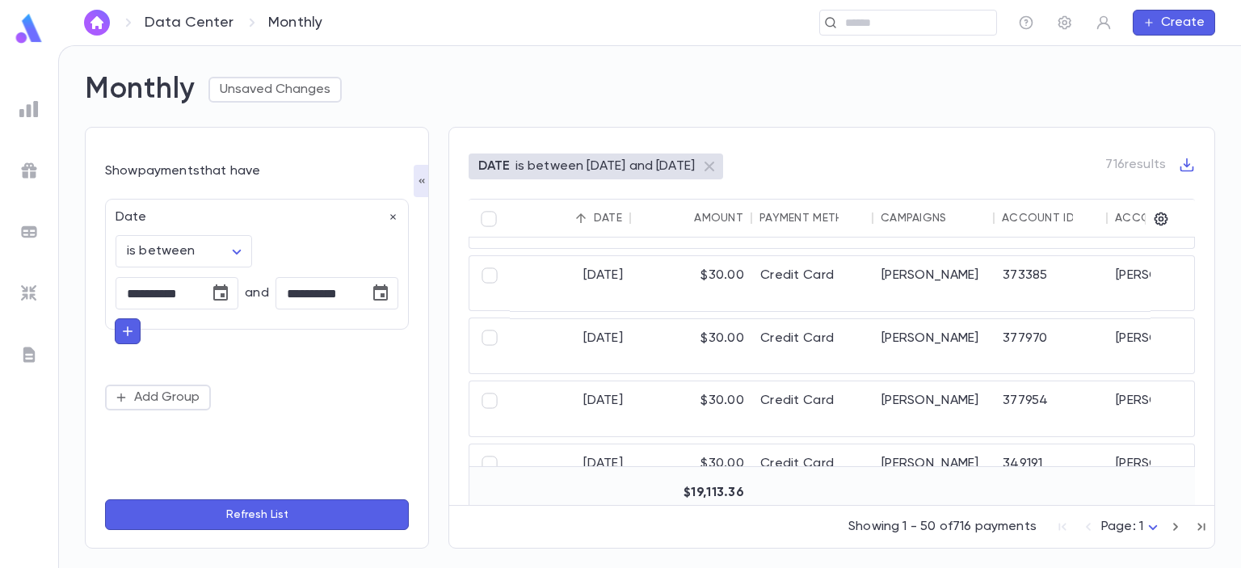
click at [40, 106] on div at bounding box center [29, 109] width 29 height 29
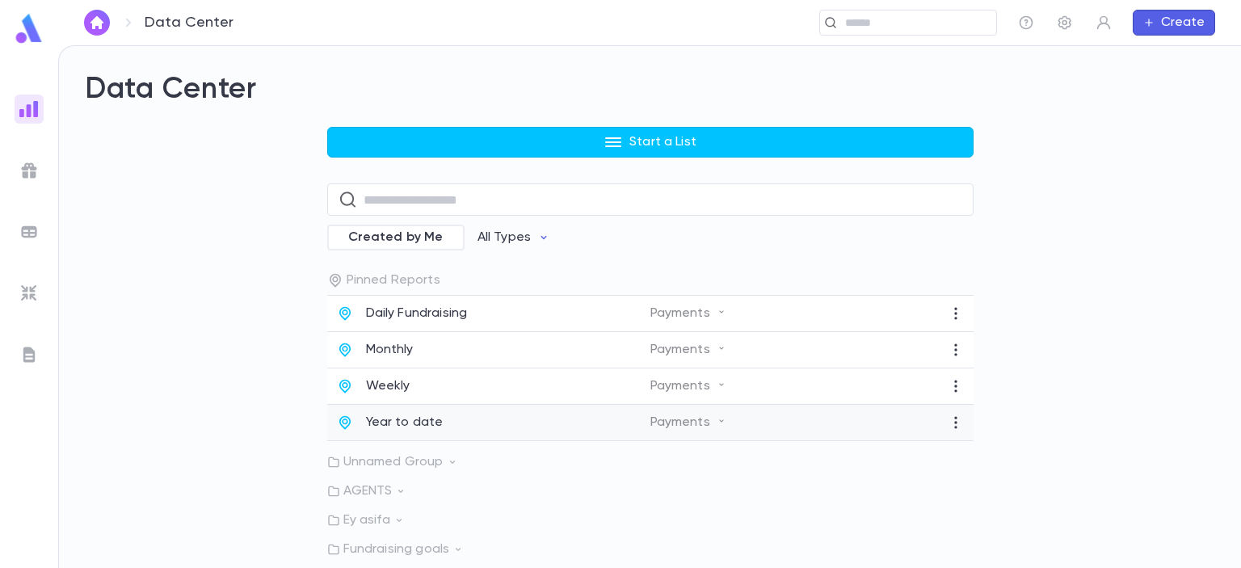
click at [434, 419] on p "Year to date" at bounding box center [405, 422] width 78 height 16
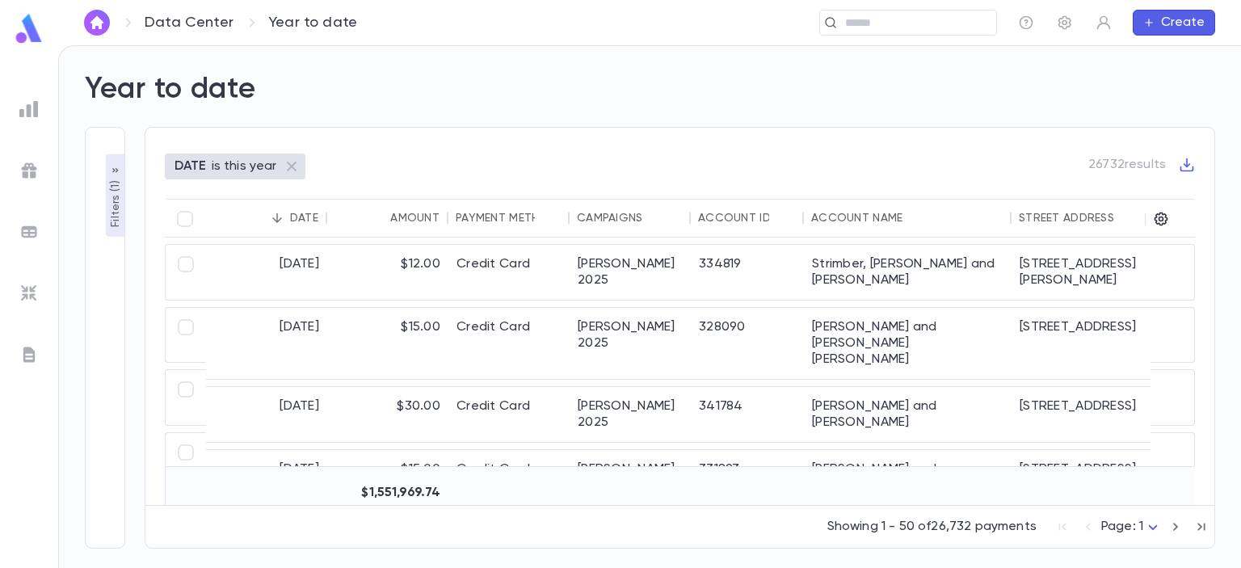
click at [32, 107] on img at bounding box center [28, 108] width 19 height 19
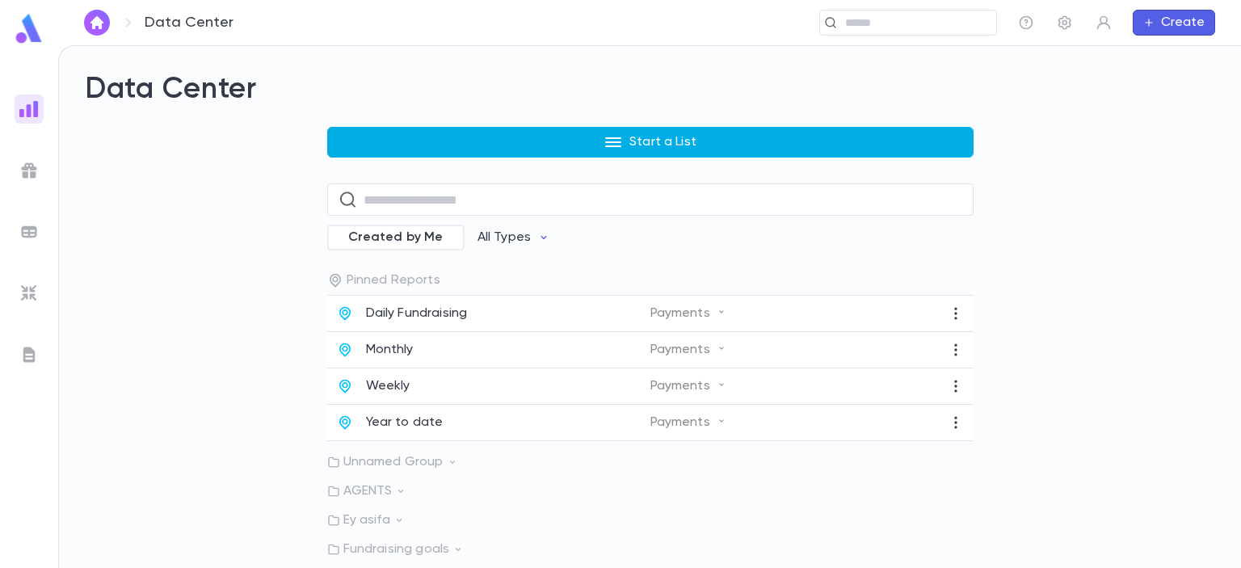
click at [554, 146] on button "Start a List" at bounding box center [650, 142] width 646 height 31
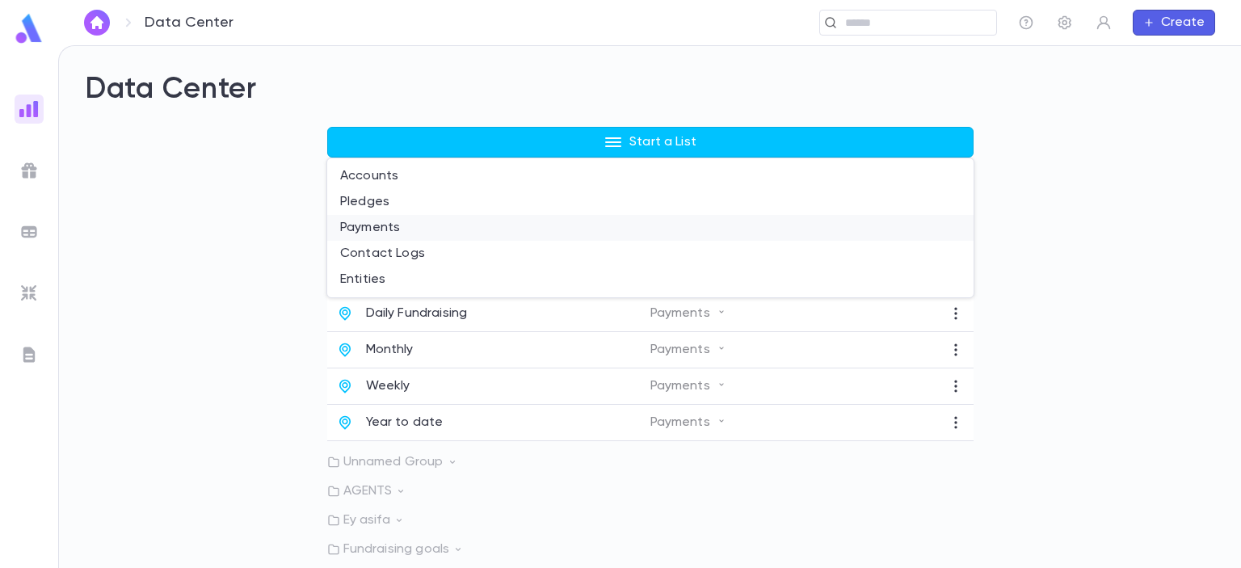
click at [360, 223] on li "Payments" at bounding box center [650, 228] width 646 height 26
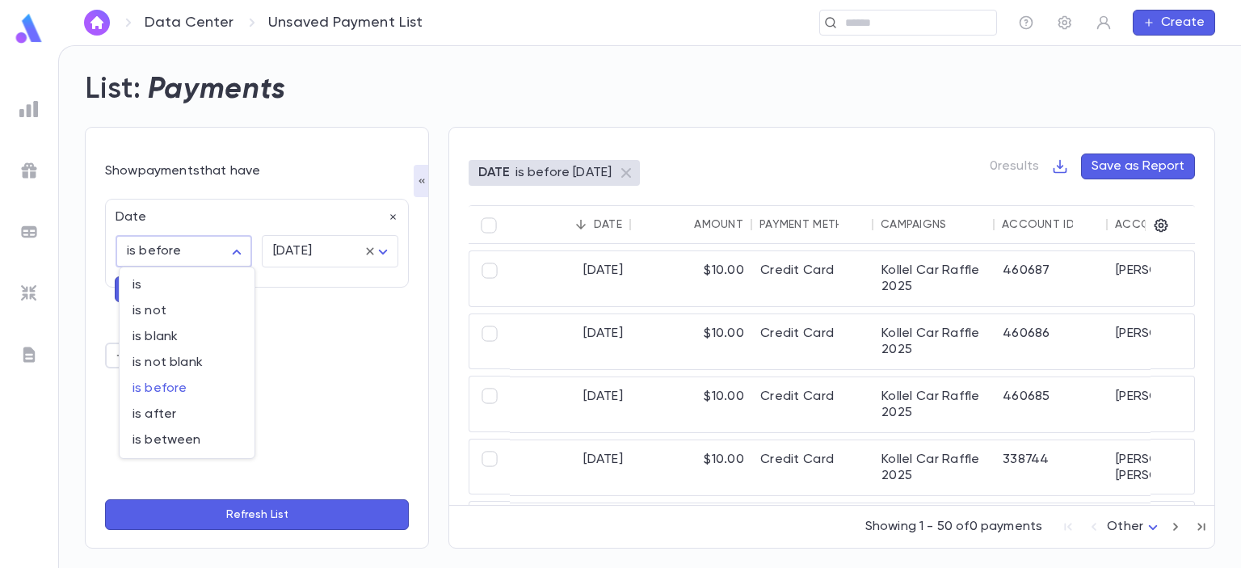
click at [204, 250] on body "Data Center Unsaved Payment List ​ Create List: Payments Show payments that hav…" at bounding box center [620, 306] width 1241 height 523
click at [188, 277] on span "is" at bounding box center [186, 285] width 109 height 16
type input "******"
click at [327, 248] on body "Data Center Unsaved Payment List ​ Create List: Payments Show payments that hav…" at bounding box center [620, 306] width 1241 height 523
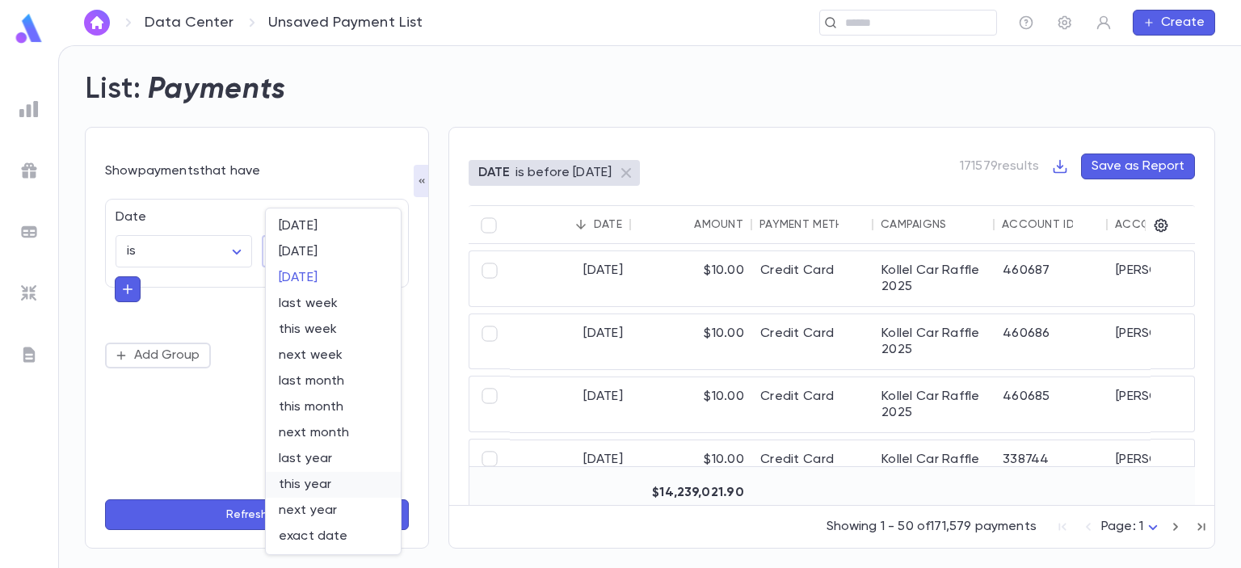
click at [307, 488] on span "this year" at bounding box center [333, 485] width 109 height 16
type input "********"
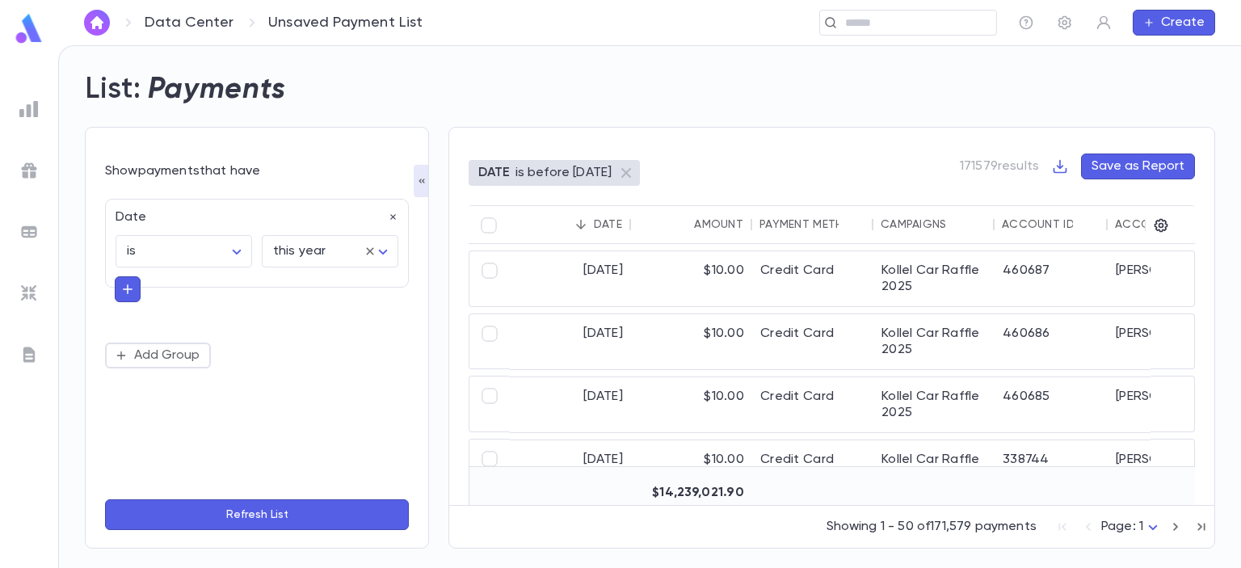
click at [252, 532] on div "Show payments that have Date is ****** ​ this year ******** ​ Add Group Refresh…" at bounding box center [257, 376] width 304 height 375
click at [253, 512] on button "Refresh List" at bounding box center [257, 514] width 304 height 31
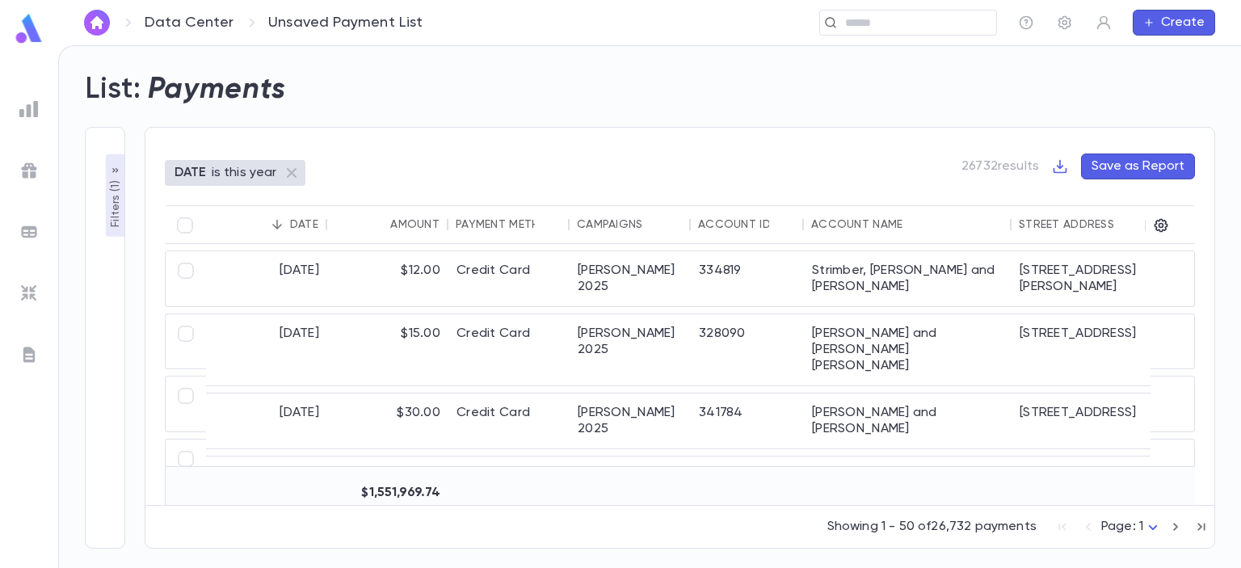
click at [111, 164] on button "Filters ( 1 )" at bounding box center [115, 195] width 19 height 82
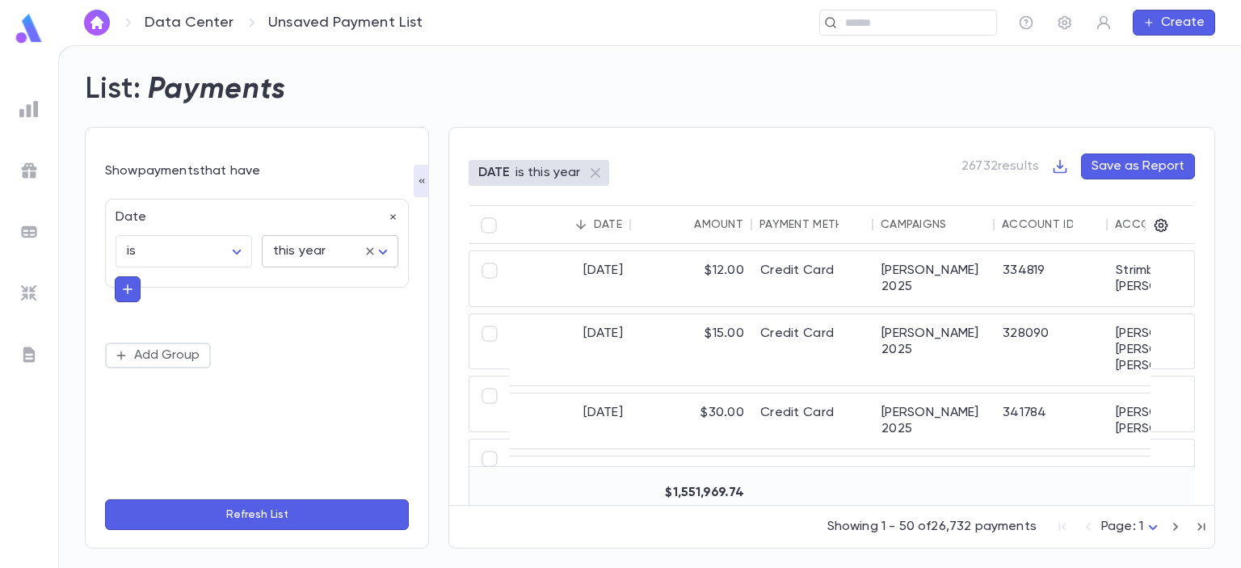
click at [332, 255] on body "Data Center Unsaved Payment List ​ Create List: Payments Show payments that hav…" at bounding box center [620, 306] width 1241 height 523
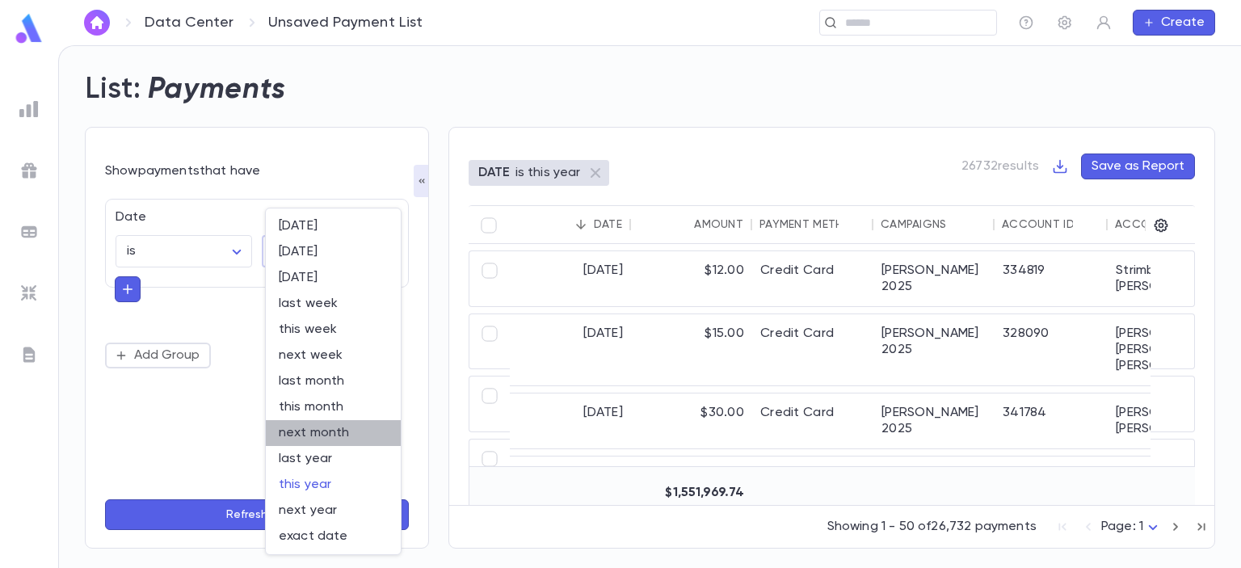
click at [330, 439] on span "next month" at bounding box center [333, 433] width 109 height 16
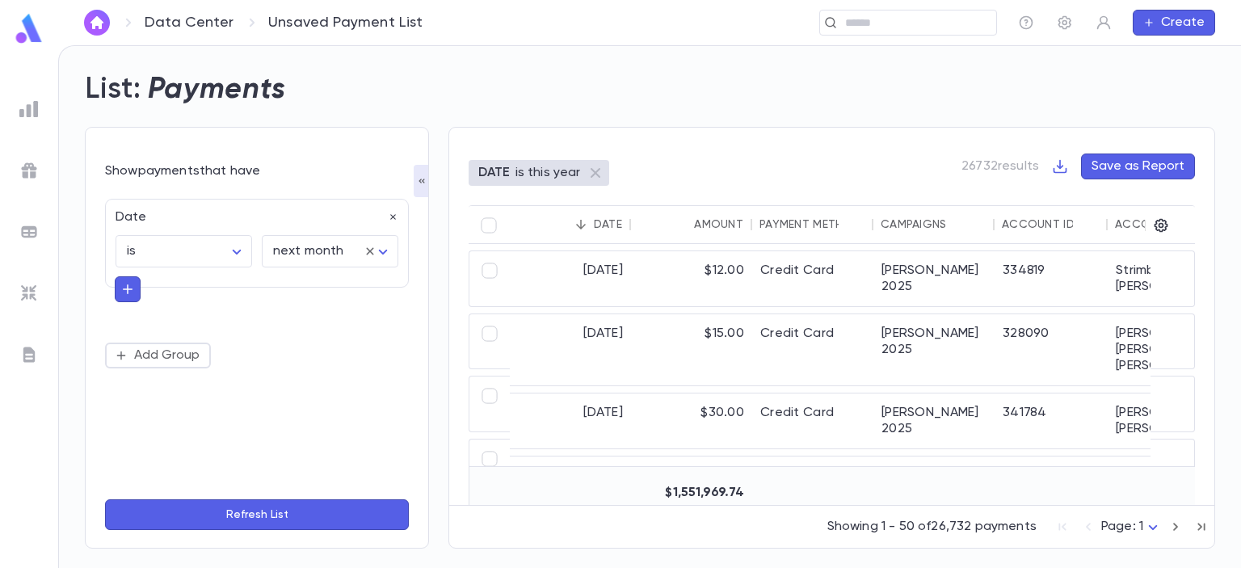
click at [330, 428] on ul "today yesterday tomorrow last week this week next week last month this month ne…" at bounding box center [333, 330] width 101 height 195
click at [337, 235] on div "next month ********* ​" at bounding box center [330, 251] width 137 height 32
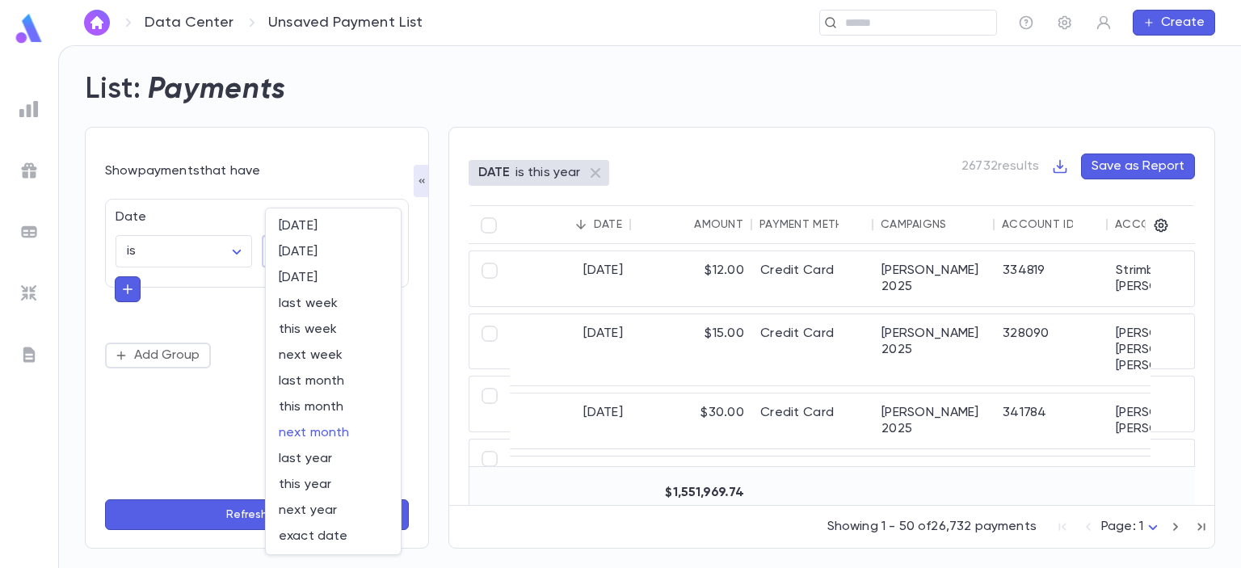
click at [331, 251] on body "Data Center Unsaved Payment List ​ Create List: Payments Show payments that hav…" at bounding box center [620, 306] width 1241 height 523
click at [321, 477] on span "this year" at bounding box center [333, 485] width 109 height 16
type input "********"
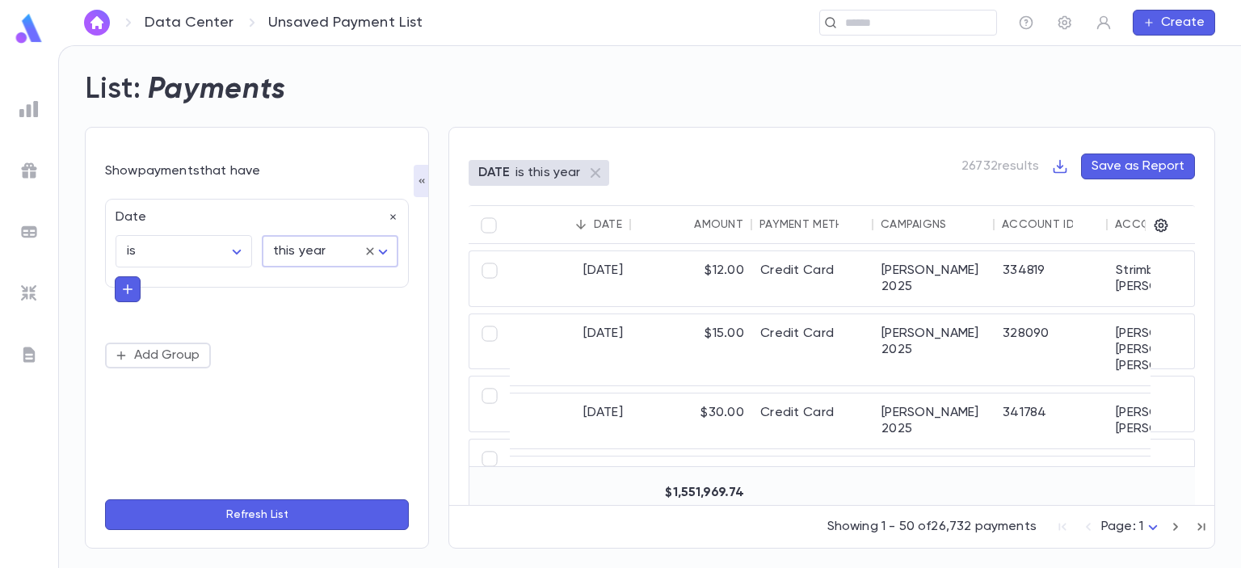
click at [279, 506] on button "Refresh List" at bounding box center [257, 514] width 304 height 31
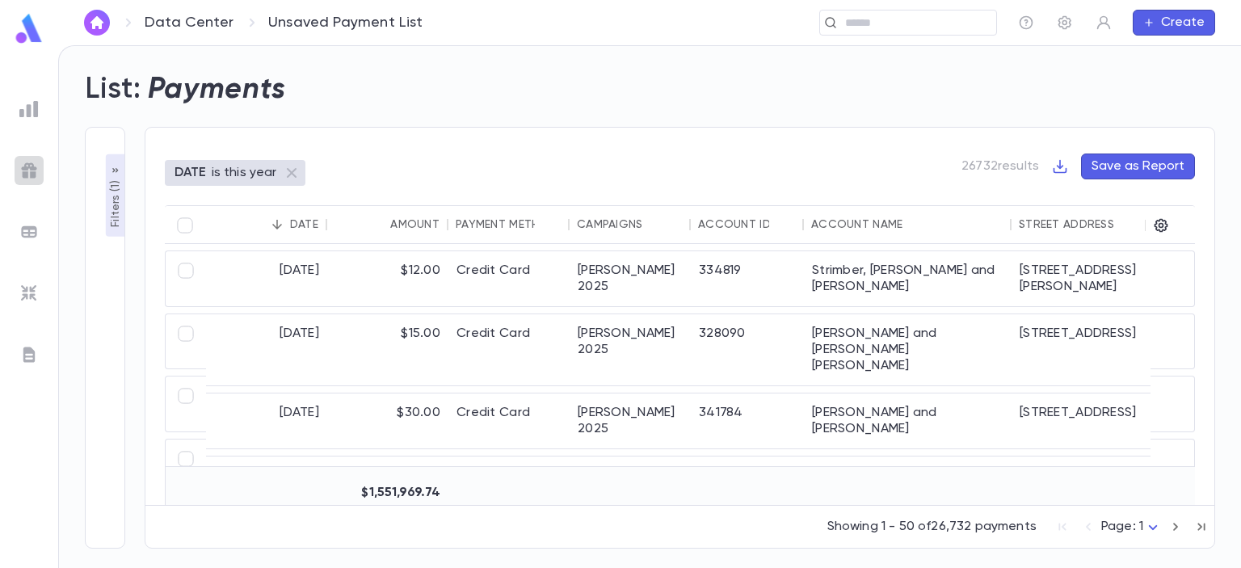
click at [36, 158] on div at bounding box center [29, 170] width 29 height 29
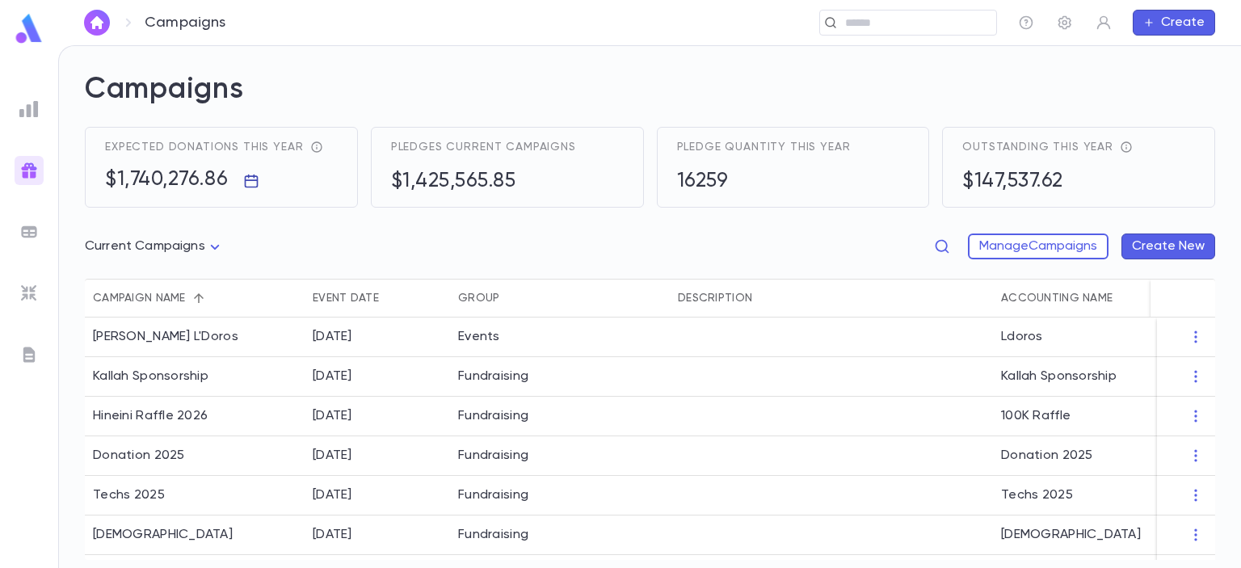
click at [249, 183] on icon "button" at bounding box center [251, 181] width 16 height 16
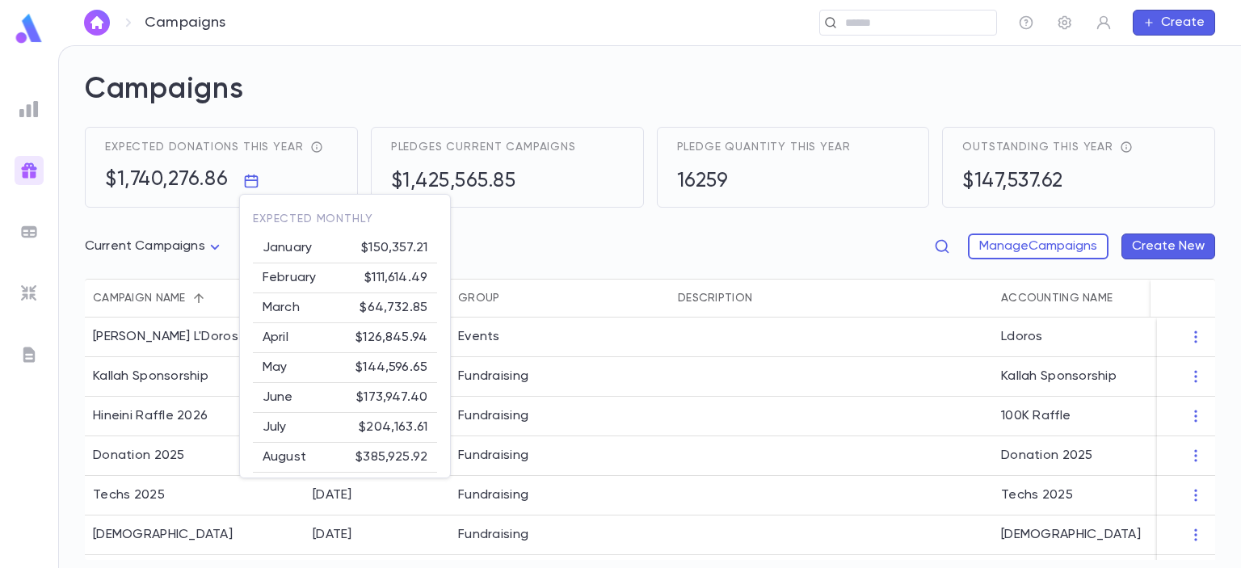
scroll to position [128, 0]
